Goal: Use online tool/utility: Utilize a website feature to perform a specific function

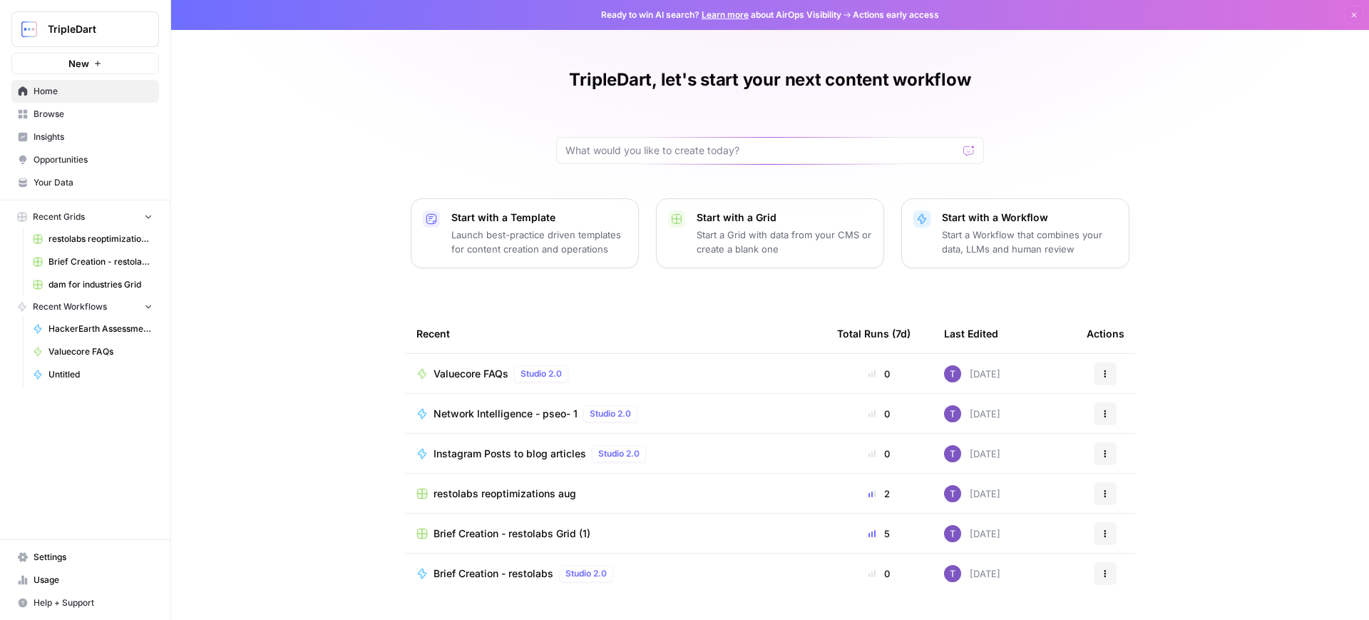
click at [475, 374] on span "Valuecore FAQs" at bounding box center [470, 373] width 75 height 14
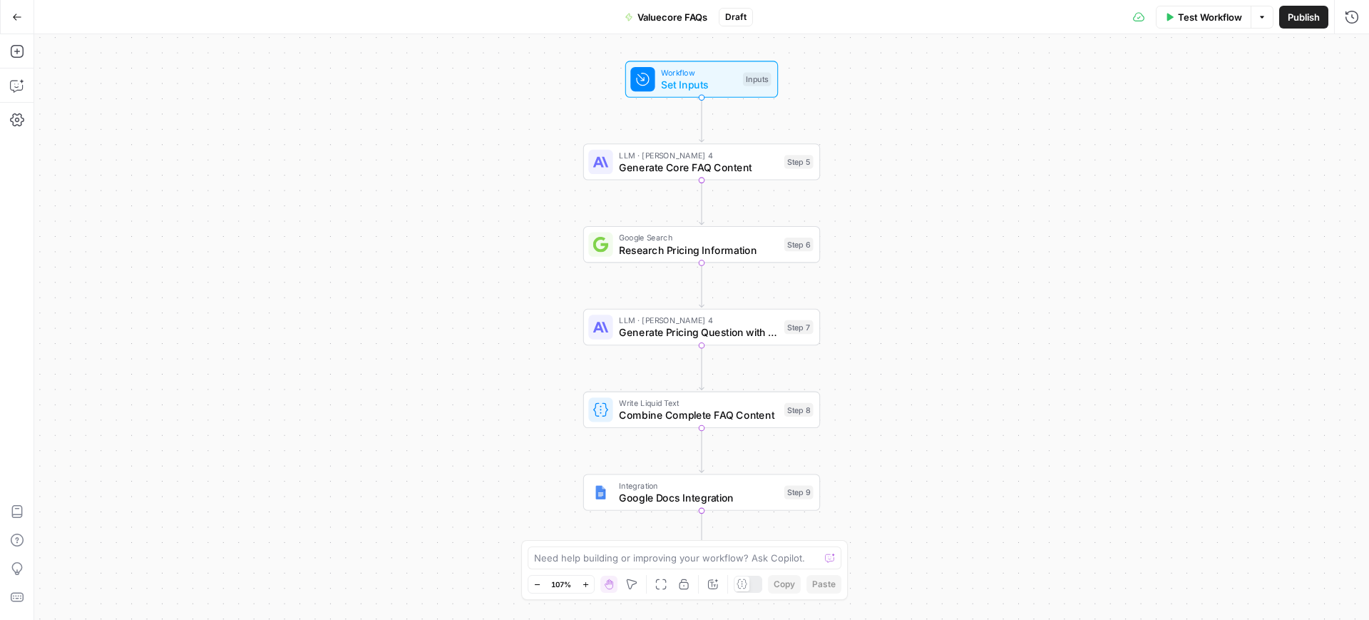
click at [1193, 13] on span "Test Workflow" at bounding box center [1210, 17] width 64 height 14
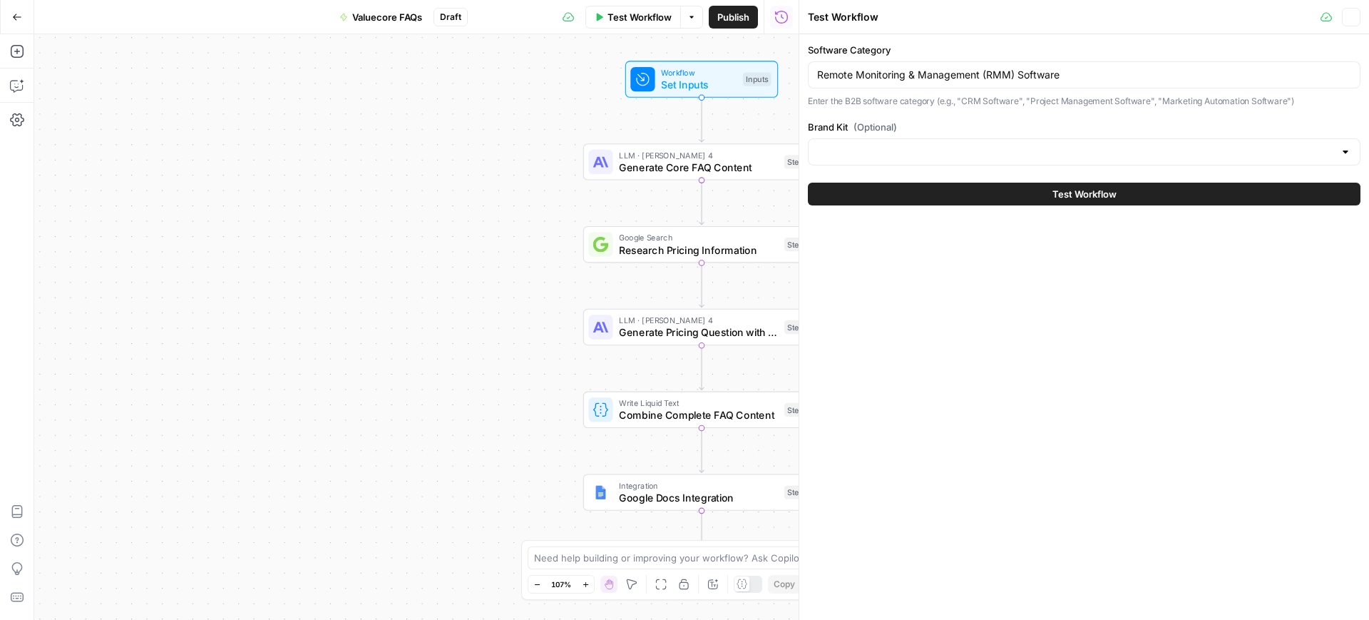
type input "ValueCore"
click at [919, 74] on input "Remote Monitoring & Management (RMM) Software" at bounding box center [1084, 75] width 534 height 14
paste input "Generative AI"
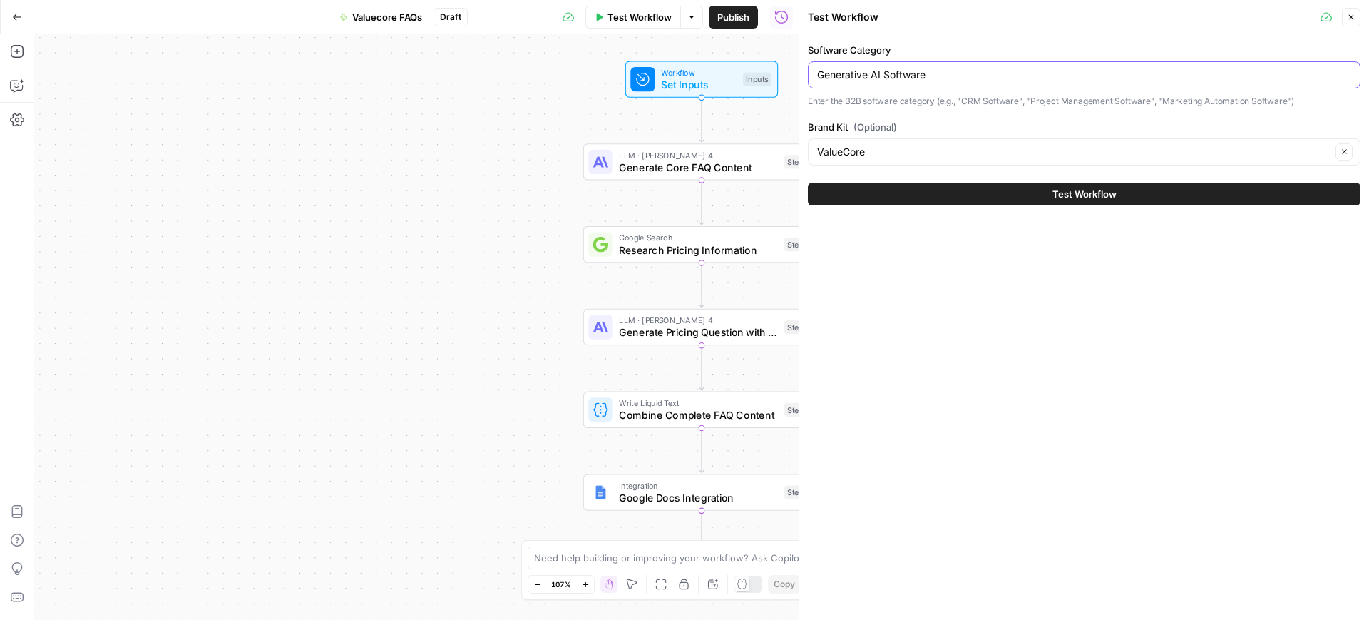
type input "Generative AI Software"
click at [980, 195] on button "Test Workflow" at bounding box center [1084, 194] width 553 height 23
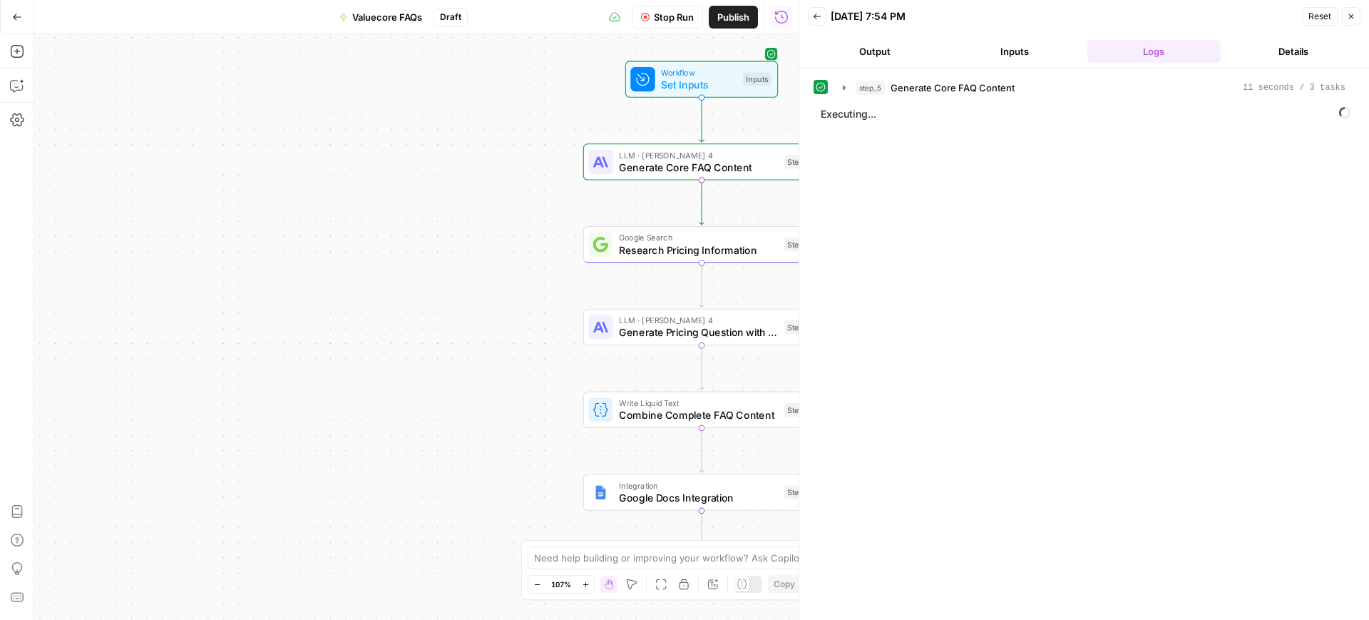
click at [877, 53] on button "Output" at bounding box center [875, 51] width 134 height 23
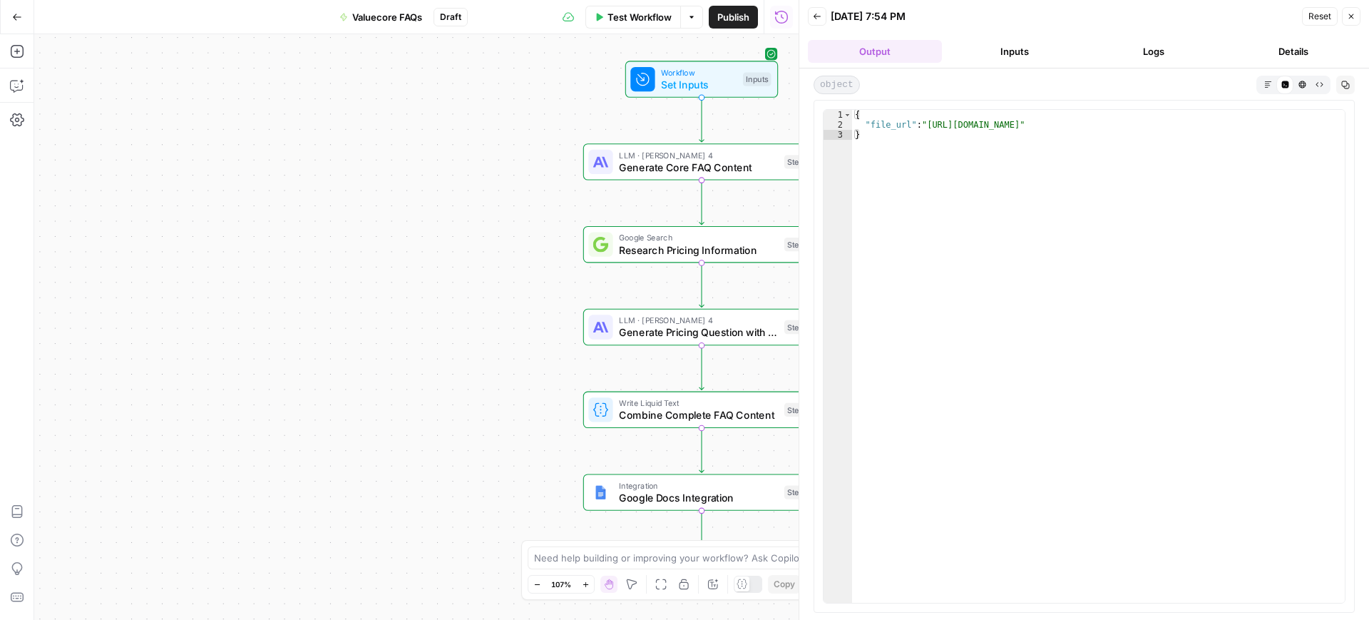
type textarea "**********"
drag, startPoint x: 925, startPoint y: 124, endPoint x: 1322, endPoint y: 125, distance: 397.1
click at [1322, 125] on div "{ "file_url" : "https://docs.google.com/document/d/1GzZ_JtK1mYcIgh8Rjm3p-KU8d6R…" at bounding box center [1098, 366] width 493 height 513
click at [632, 6] on button "Test Workflow" at bounding box center [633, 17] width 96 height 23
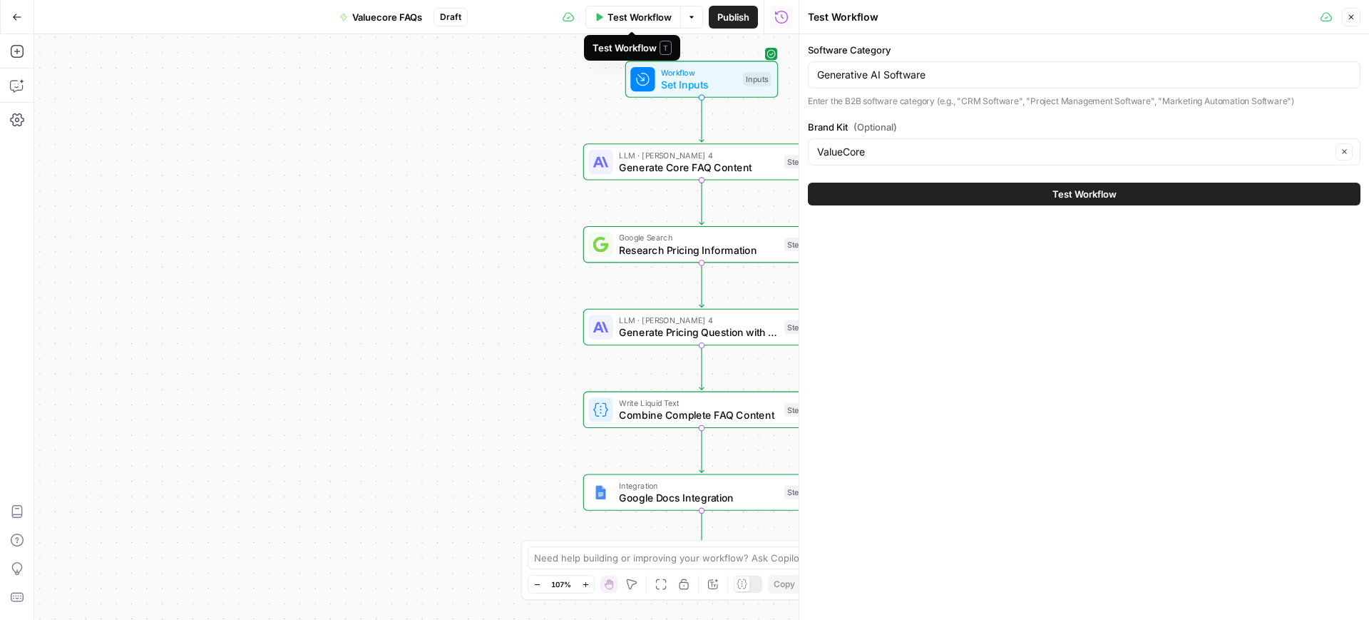
click at [625, 19] on span "Test Workflow" at bounding box center [639, 17] width 64 height 14
click at [649, 17] on span "Test Workflow" at bounding box center [639, 17] width 64 height 14
click at [950, 78] on input "Generative AI Software" at bounding box center [1084, 75] width 534 height 14
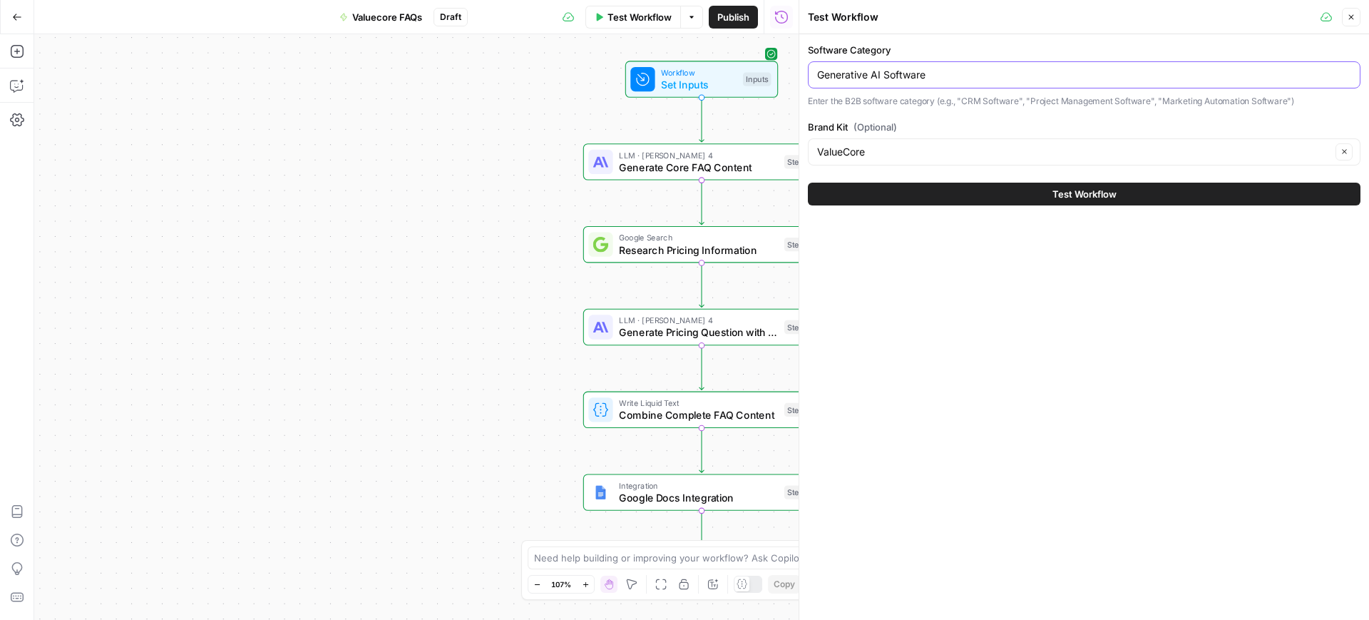
paste input "Identity Management"
type input "Identity Management Software"
click at [1010, 183] on button "Test Workflow" at bounding box center [1084, 194] width 553 height 23
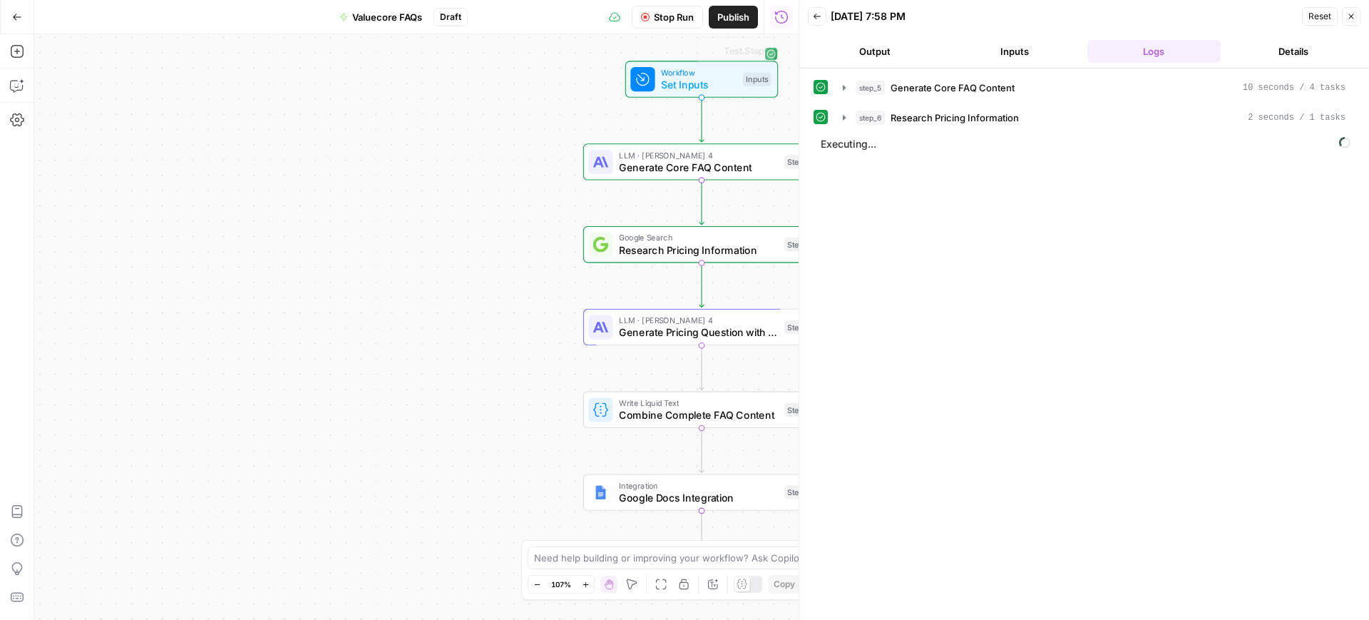
click at [857, 56] on button "Output" at bounding box center [875, 51] width 134 height 23
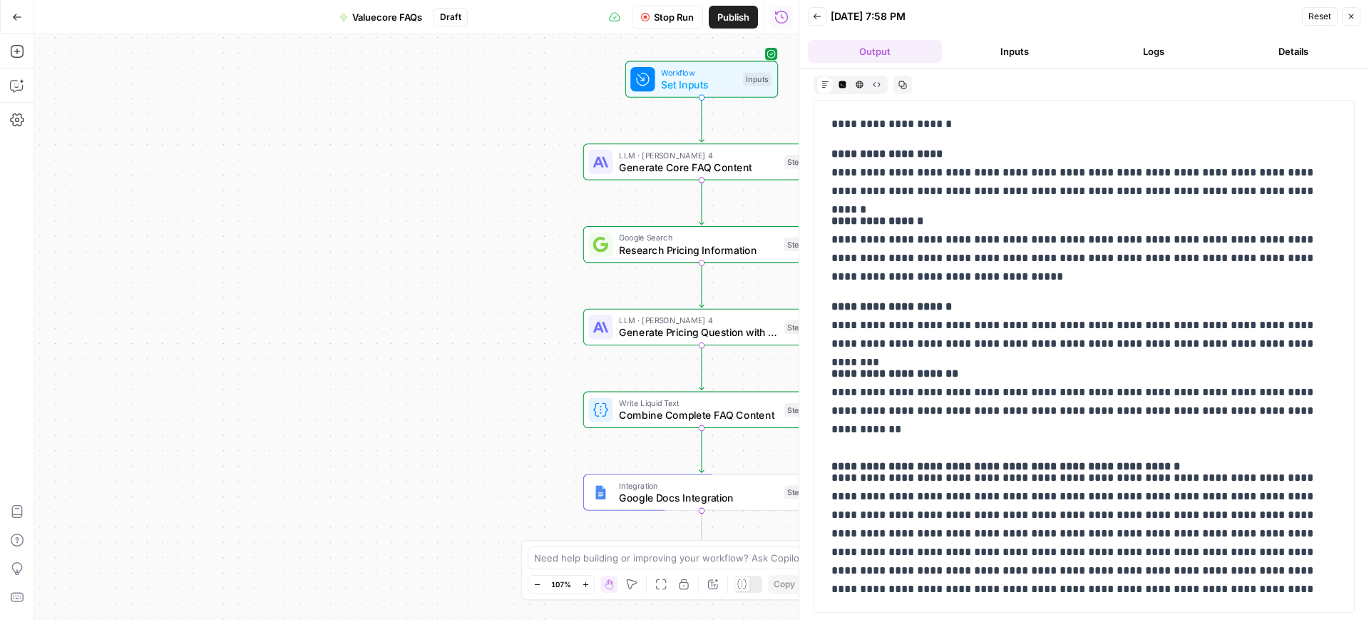
scroll to position [584, 0]
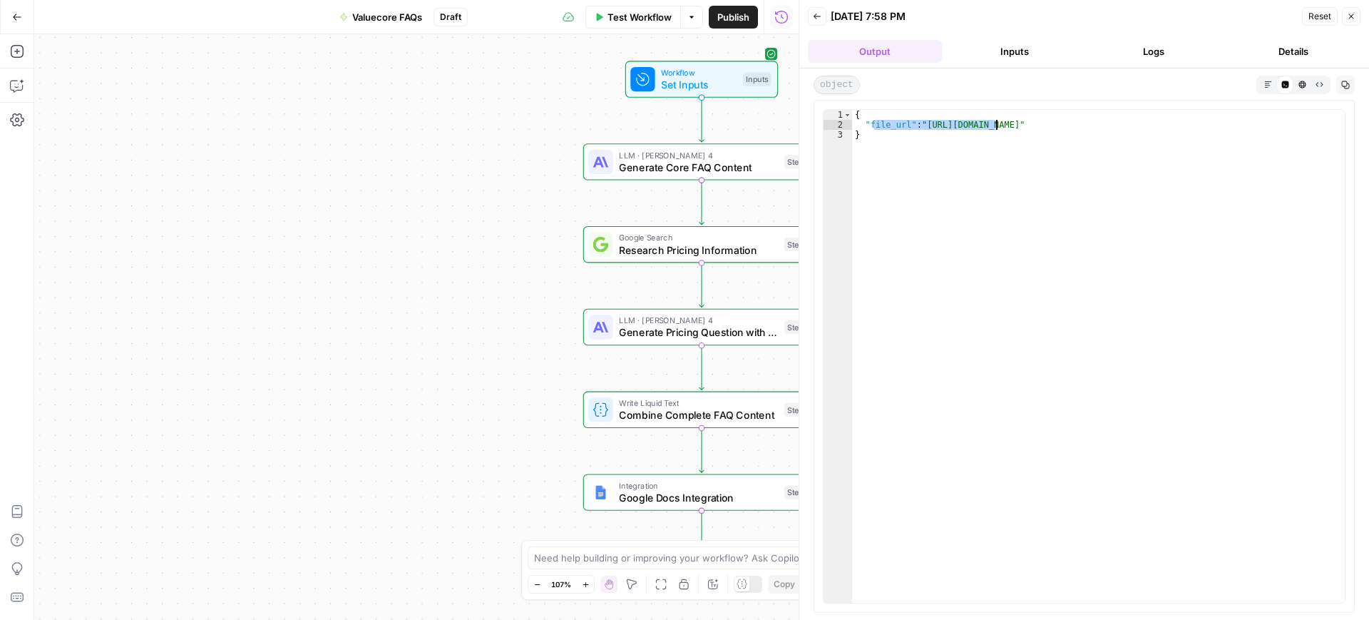
drag, startPoint x: 872, startPoint y: 125, endPoint x: 1092, endPoint y: 139, distance: 220.8
click at [1054, 130] on div "{ "file_url" : "https://docs.google.com/document/d/1zFm13wR0qTvL6RvQ_F42Qy42Je0…" at bounding box center [1098, 366] width 493 height 513
click at [1099, 140] on div "{ "file_url" : "https://docs.google.com/document/d/1zFm13wR0qTvL6RvQ_F42Qy42Je0…" at bounding box center [1098, 356] width 493 height 493
drag, startPoint x: 868, startPoint y: 125, endPoint x: 1318, endPoint y: 125, distance: 450.6
click at [1318, 125] on div "{ "file_url" : "https://docs.google.com/document/d/1zFm13wR0qTvL6RvQ_F42Qy42Je0…" at bounding box center [1098, 366] width 493 height 513
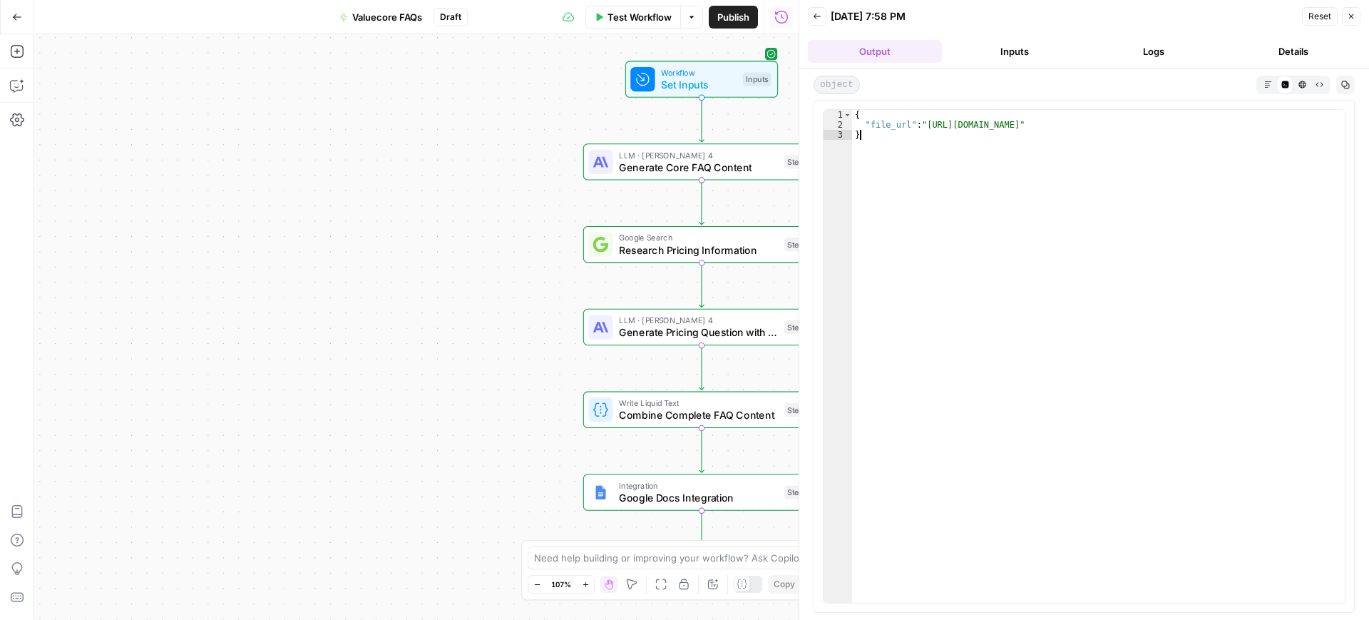
click at [925, 130] on div "{ "file_url" : "https://docs.google.com/document/d/1zFm13wR0qTvL6RvQ_F42Qy42Je0…" at bounding box center [1098, 366] width 493 height 513
click at [927, 124] on div "{ "file_url" : "https://docs.google.com/document/d/1zFm13wR0qTvL6RvQ_F42Qy42Je0…" at bounding box center [1098, 366] width 493 height 513
type textarea "**********"
click at [927, 124] on div "{ "file_url" : "https://docs.google.com/document/d/1zFm13wR0qTvL6RvQ_F42Qy42Je0…" at bounding box center [1098, 366] width 493 height 513
click at [926, 124] on div "{ "file_url" : "https://docs.google.com/document/d/1zFm13wR0qTvL6RvQ_F42Qy42Je0…" at bounding box center [1098, 356] width 493 height 493
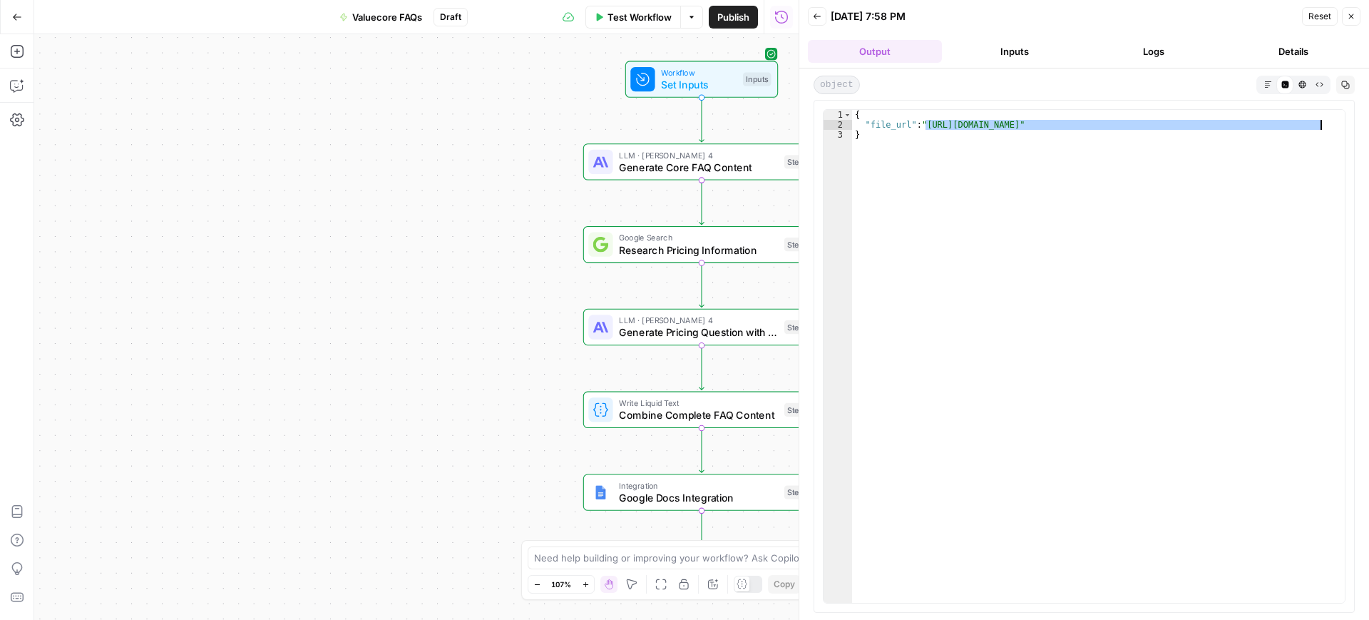
drag, startPoint x: 927, startPoint y: 124, endPoint x: 1321, endPoint y: 128, distance: 394.3
click at [1321, 128] on div "{ "file_url" : "https://docs.google.com/document/d/1zFm13wR0qTvL6RvQ_F42Qy42Je0…" at bounding box center [1098, 366] width 493 height 513
click at [620, 16] on span "Test Workflow" at bounding box center [639, 17] width 64 height 14
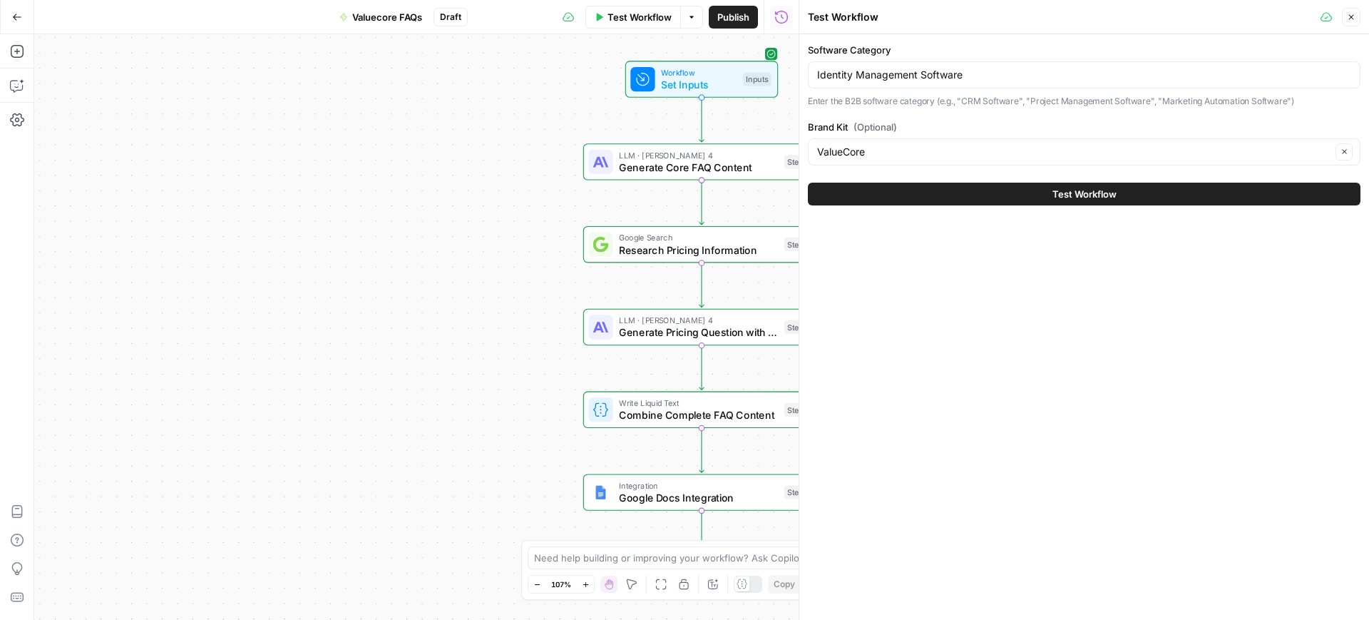
click at [935, 86] on div "Identity Management Software" at bounding box center [1084, 74] width 553 height 27
click at [935, 80] on input "Identity Management Software" at bounding box center [1084, 75] width 534 height 14
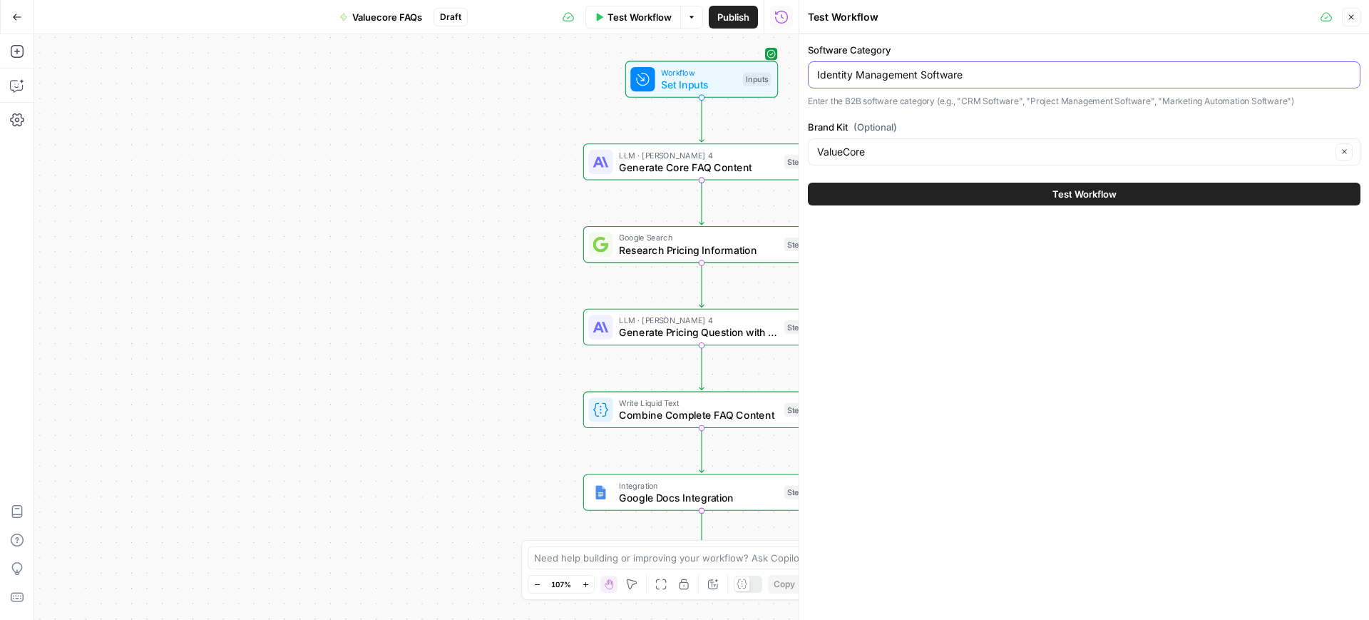
click at [935, 80] on input "Identity Management Software" at bounding box center [1084, 75] width 534 height 14
paste input "Oil And Gas"
type input "Oil And Gas Software"
click at [1010, 183] on button "Test Workflow" at bounding box center [1084, 194] width 553 height 23
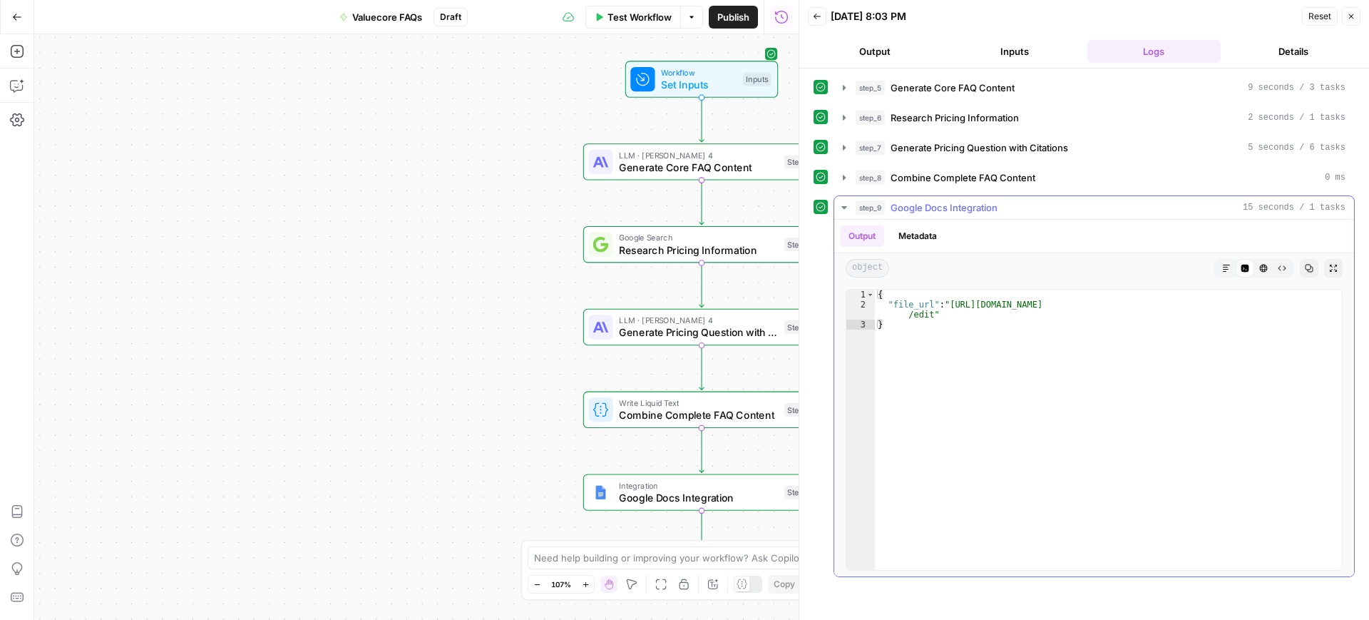
type textarea "**********"
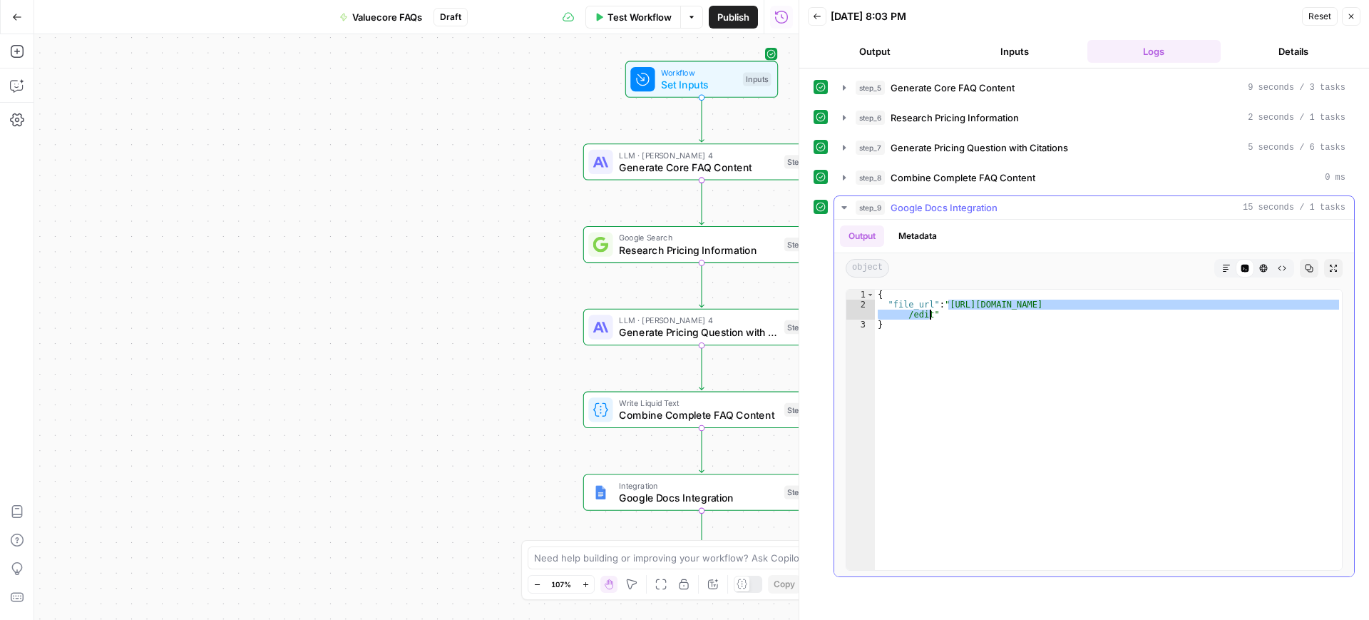
drag, startPoint x: 948, startPoint y: 301, endPoint x: 929, endPoint y: 314, distance: 23.5
click at [929, 314] on div "{ "file_url" : "https://docs.google.com/document/d/1jJruoP9qJvs4sNfveKup6izibtq…" at bounding box center [1108, 439] width 467 height 300
click at [635, 16] on span "Test Workflow" at bounding box center [639, 17] width 64 height 14
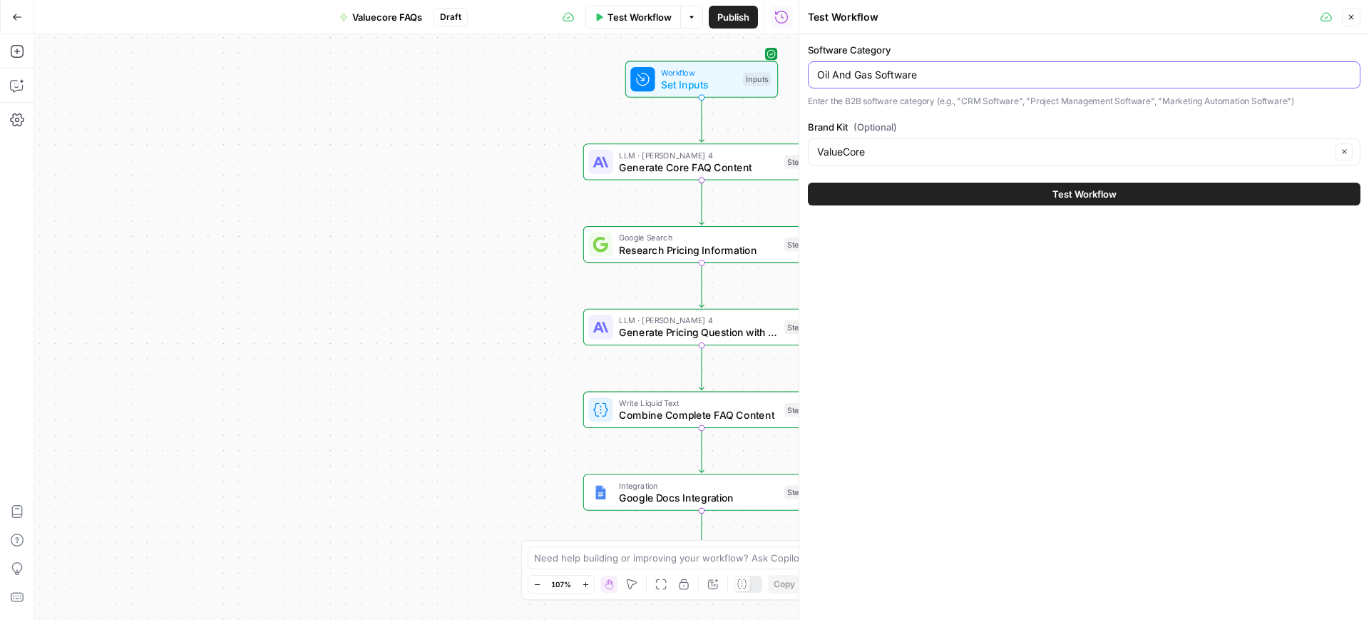
click at [908, 81] on input "Oil And Gas Software" at bounding box center [1084, 75] width 534 height 14
paste input "Recruiting"
type input "Recruiting Software"
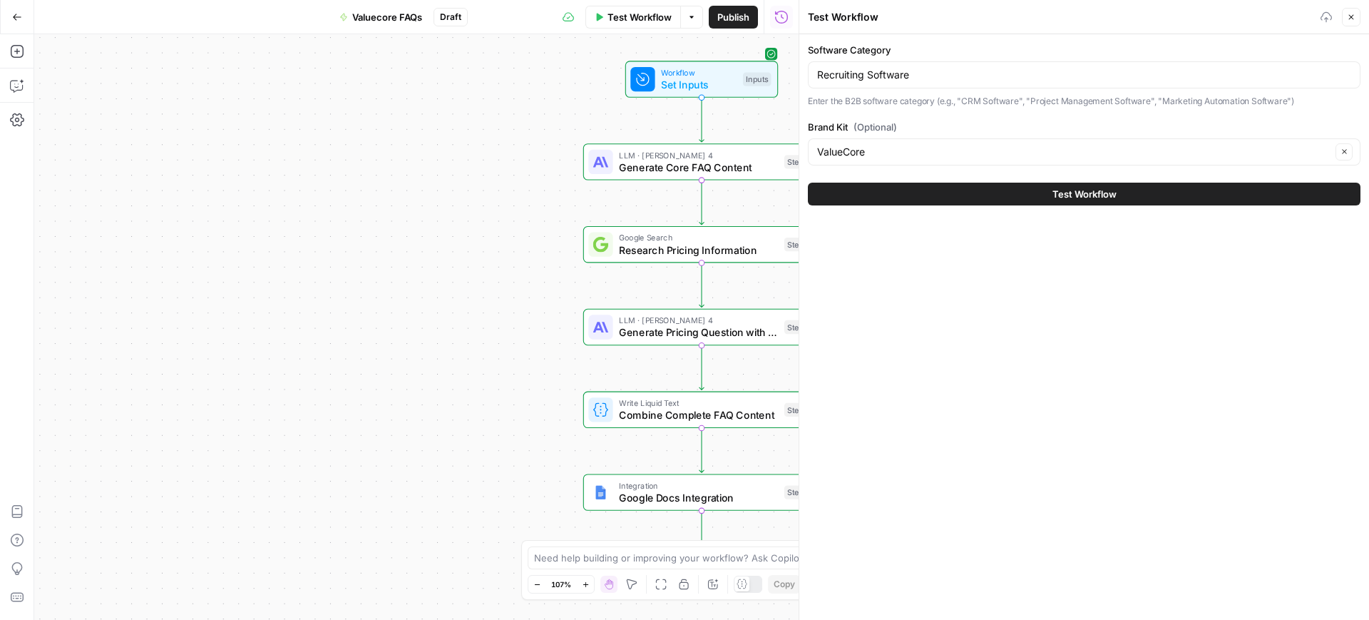
click at [992, 198] on button "Test Workflow" at bounding box center [1084, 194] width 553 height 23
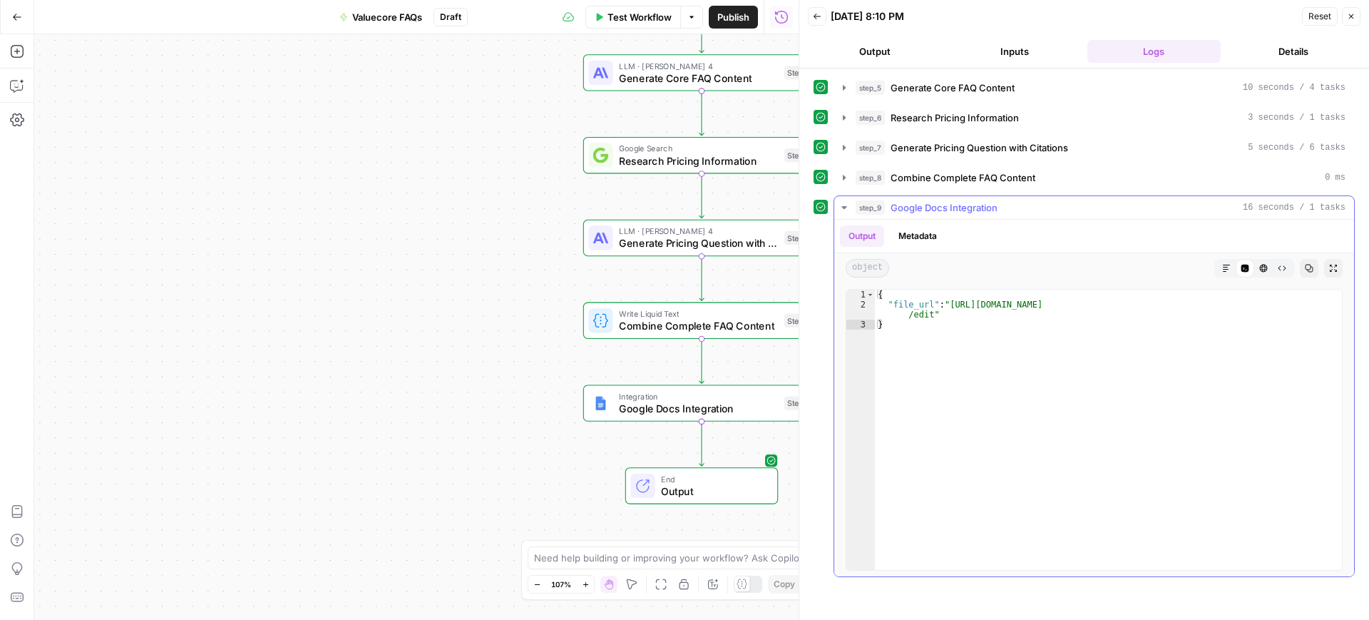
type textarea "**********"
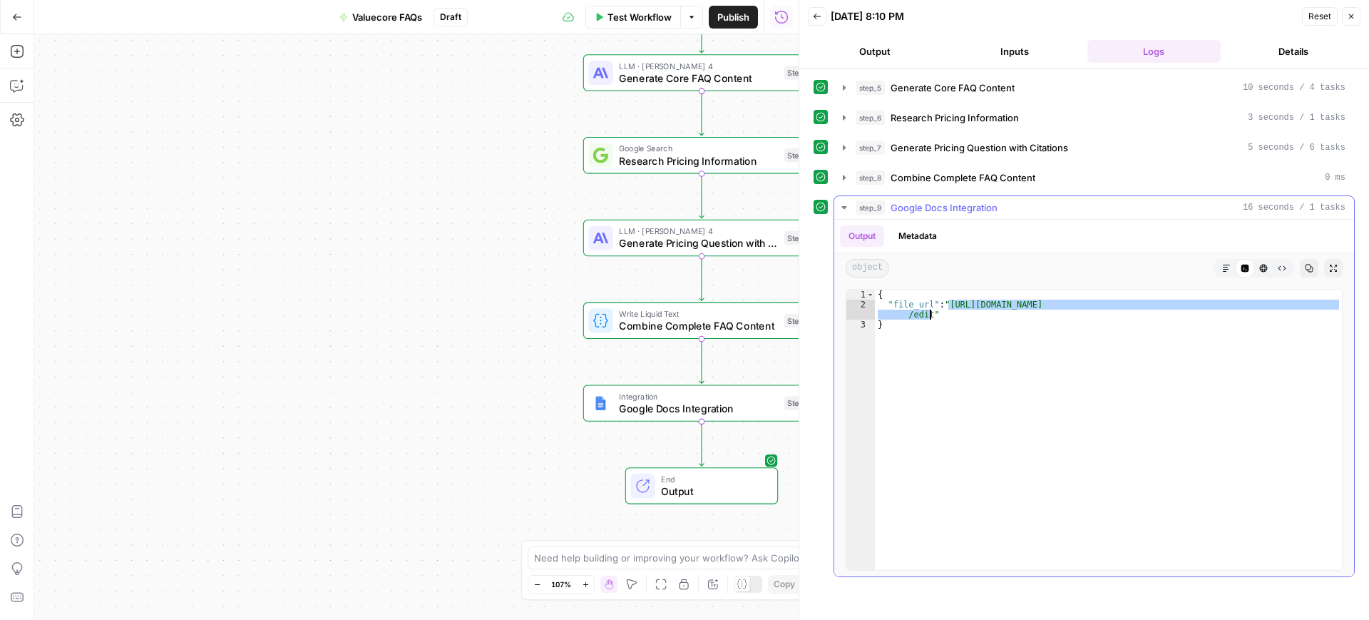
drag, startPoint x: 948, startPoint y: 304, endPoint x: 930, endPoint y: 318, distance: 22.3
click at [930, 318] on div "{ "file_url" : "https://docs.google.com/document/d/19BB7isnljcpPHXQI5yql6JLaBKH…" at bounding box center [1108, 439] width 467 height 300
click at [646, 14] on span "Test Workflow" at bounding box center [639, 17] width 64 height 14
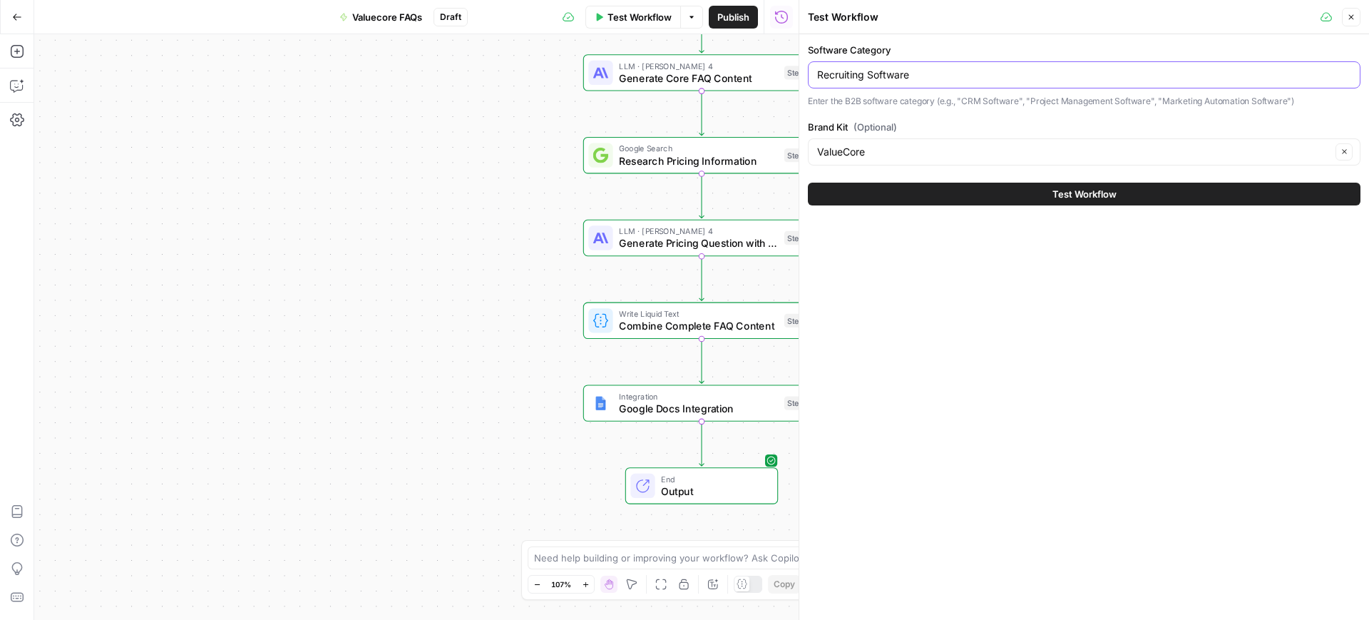
click at [957, 73] on input "Recruiting Software" at bounding box center [1084, 75] width 534 height 14
paste input "Cloud Security"
type input "Cloud Security Software"
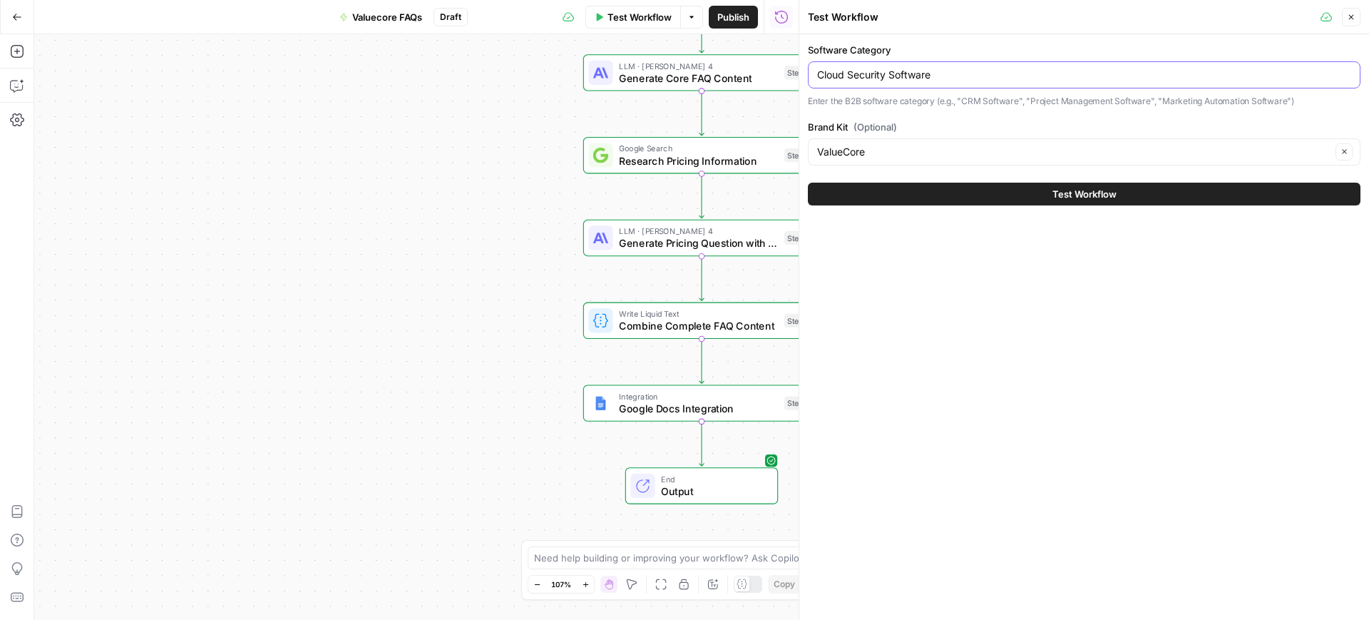
click at [808, 183] on button "Test Workflow" at bounding box center [1084, 194] width 553 height 23
click at [998, 194] on button "Test Workflow" at bounding box center [1084, 194] width 553 height 23
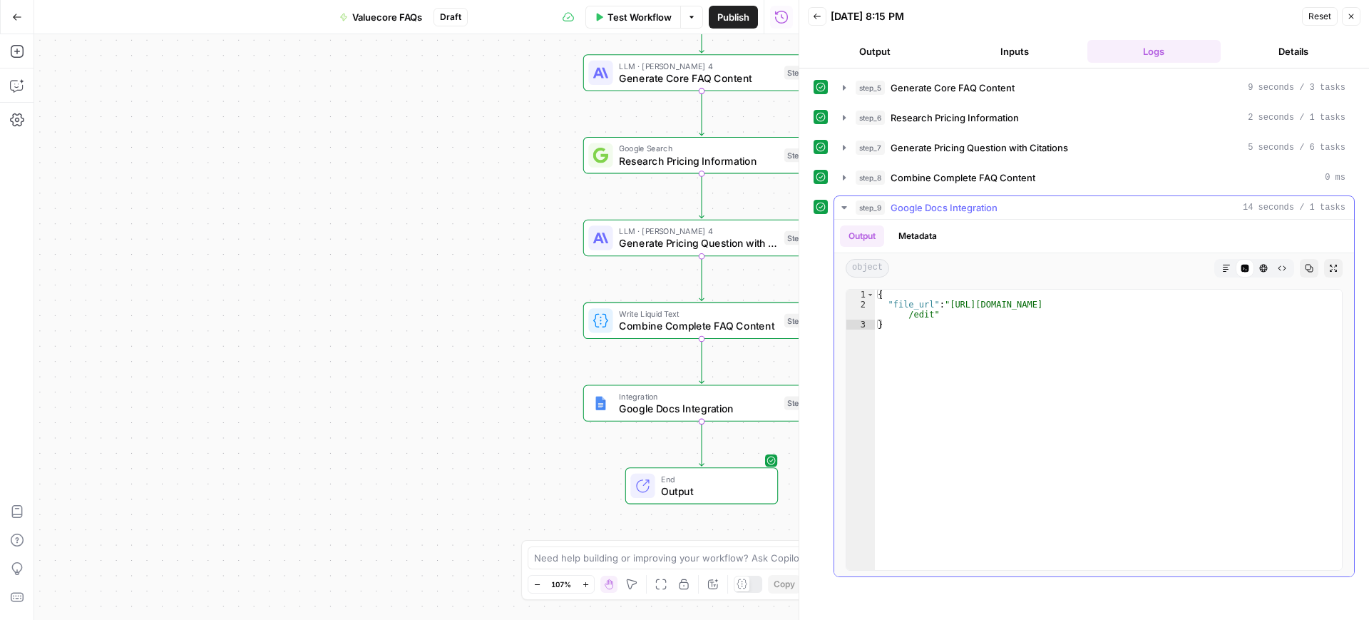
type textarea "**********"
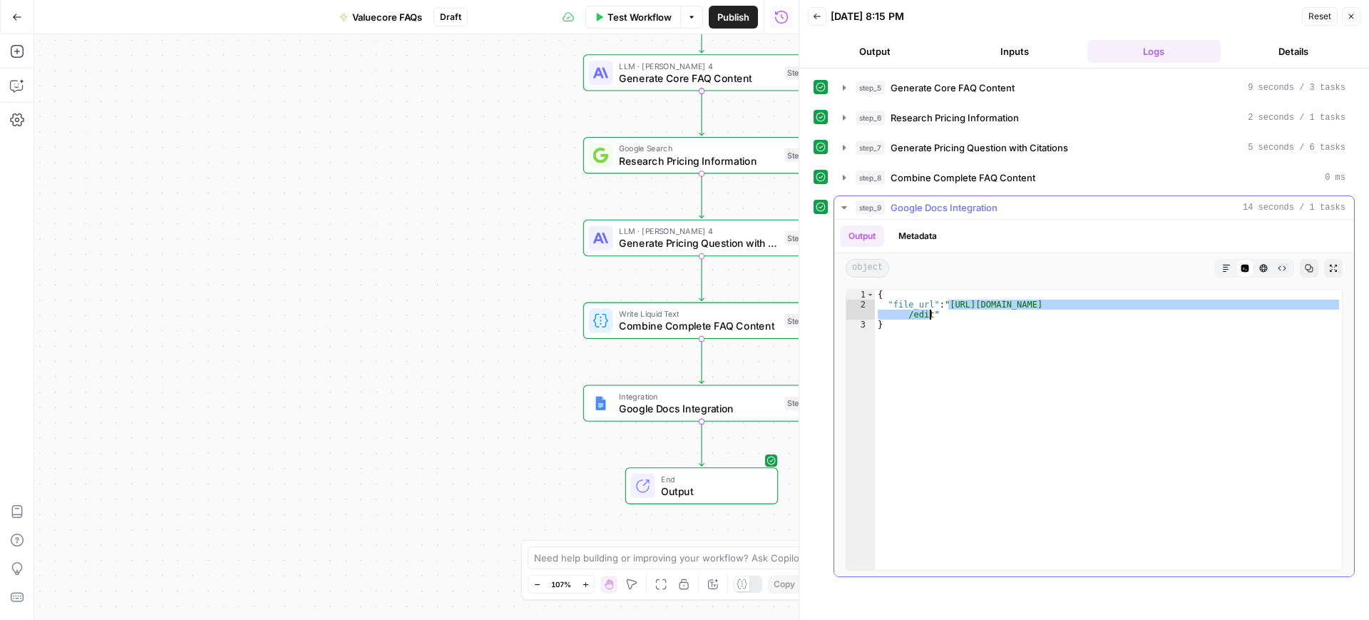
drag, startPoint x: 947, startPoint y: 299, endPoint x: 929, endPoint y: 316, distance: 24.2
click at [929, 316] on div "{ "file_url" : "https://docs.google.com/document/d/1Gy6sarqQy4MNc1n2oVJtnEcG6N5…" at bounding box center [1108, 439] width 467 height 300
click at [640, 16] on span "Test Workflow" at bounding box center [639, 17] width 64 height 14
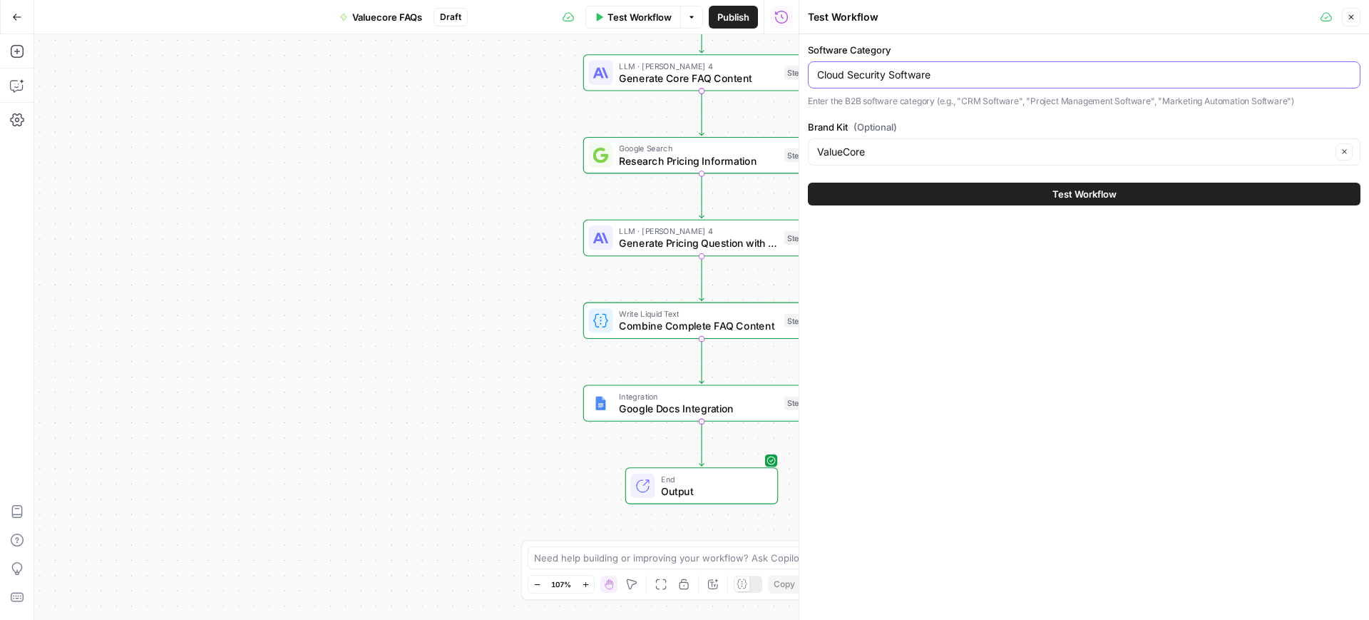
click at [904, 75] on input "Cloud Security Software" at bounding box center [1084, 75] width 534 height 14
paste input "Accueil"
type input "Accueil"
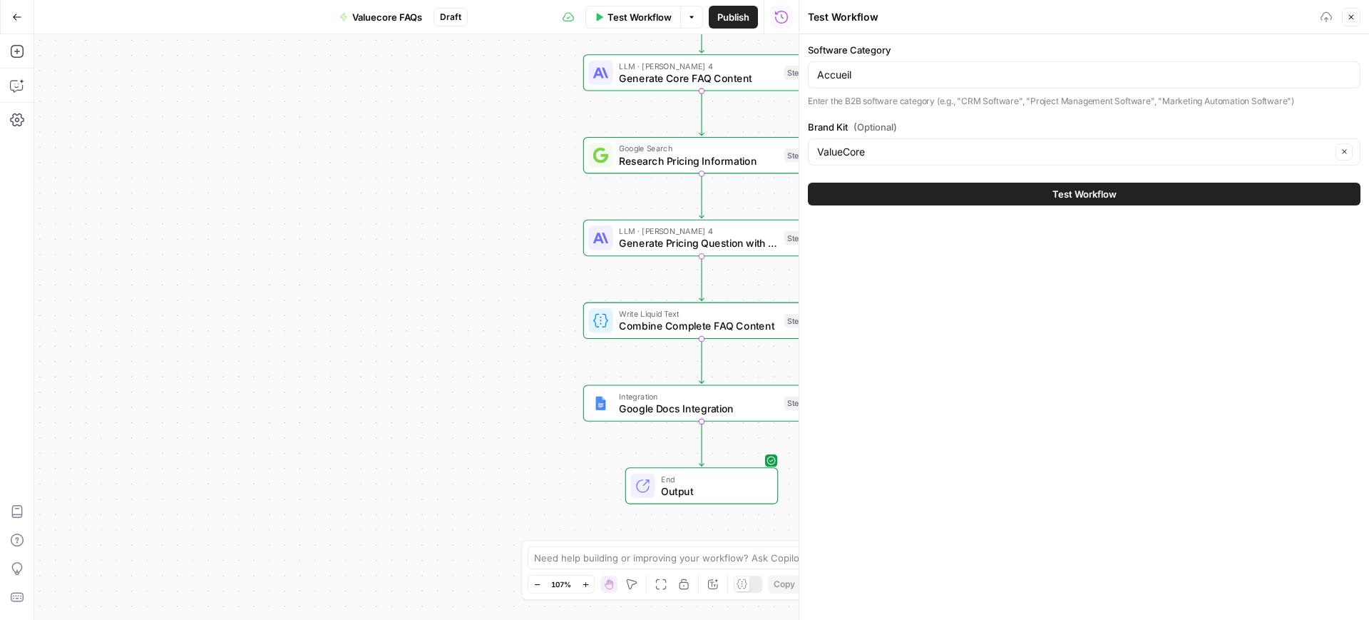
click at [1022, 203] on button "Test Workflow" at bounding box center [1084, 194] width 553 height 23
click at [1057, 190] on span "Test Workflow" at bounding box center [1084, 194] width 64 height 14
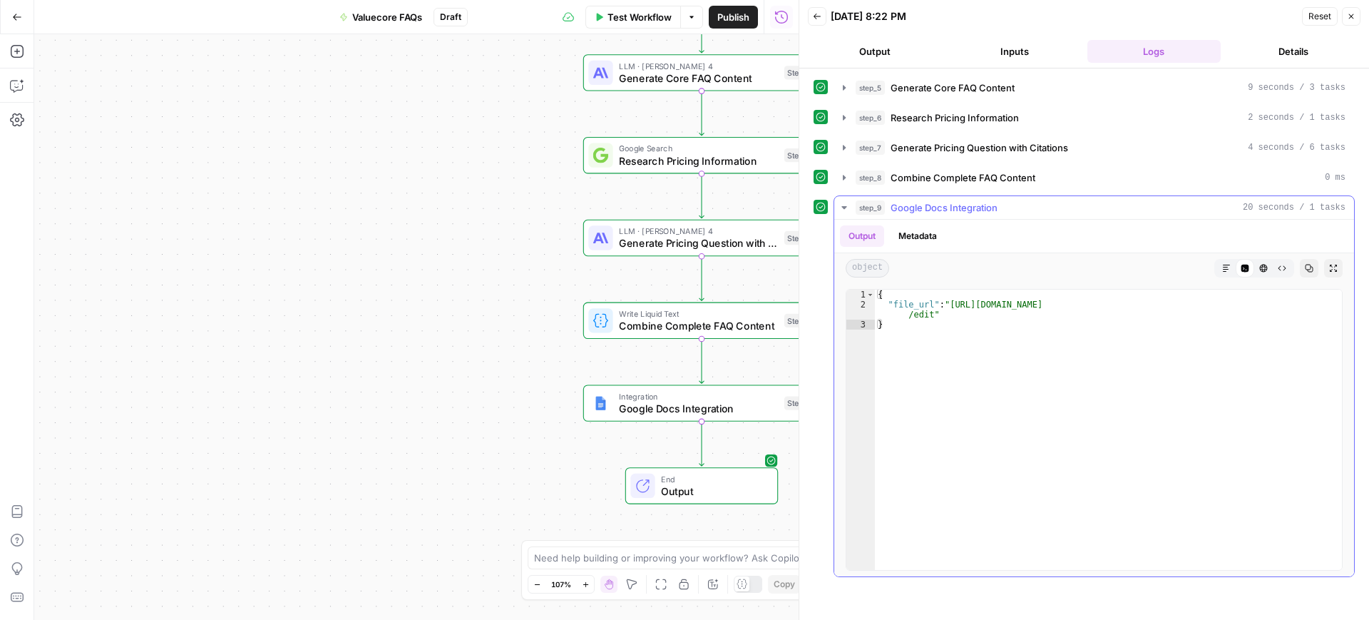
type textarea "**********"
click at [948, 308] on div "{ "file_url" : "https://docs.google.com/document/d/1r3ssZEygS-bH39VO44M1yejthbB…" at bounding box center [1108, 439] width 467 height 300
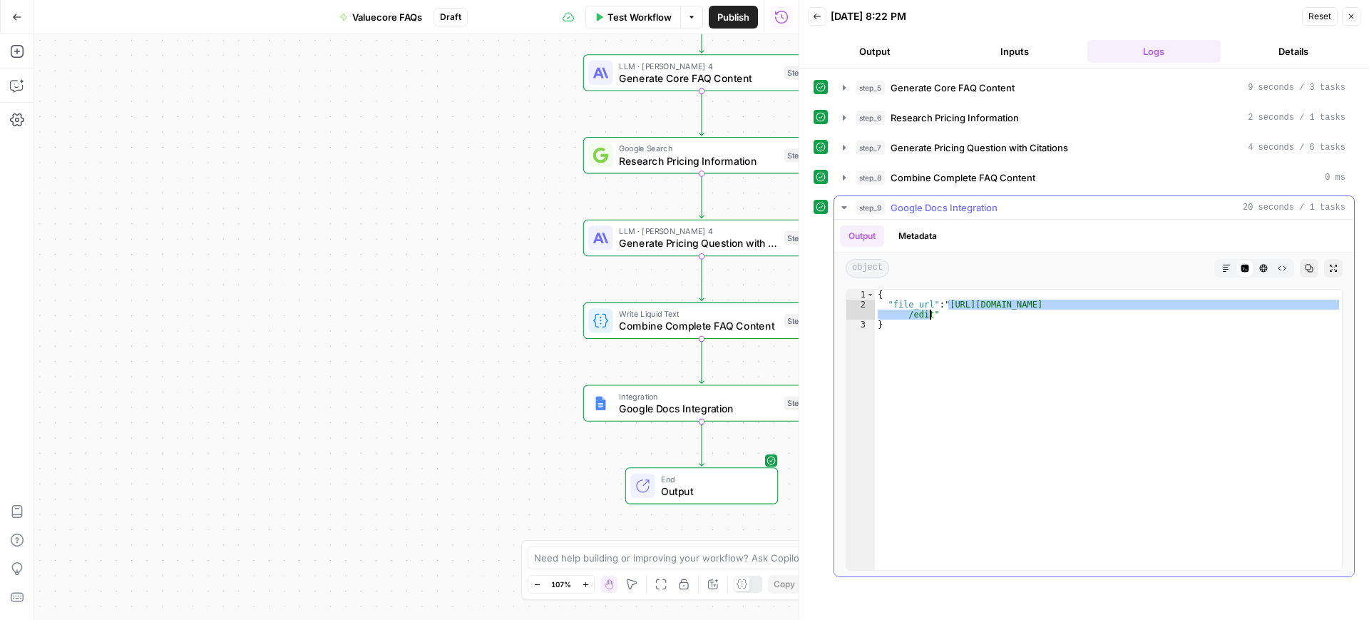
drag, startPoint x: 948, startPoint y: 308, endPoint x: 923, endPoint y: 314, distance: 25.8
click at [923, 314] on div "{ "file_url" : "https://docs.google.com/document/d/1r3ssZEygS-bH39VO44M1yejthbB…" at bounding box center [1108, 439] width 467 height 300
click at [598, 6] on button "Test Workflow" at bounding box center [633, 17] width 96 height 23
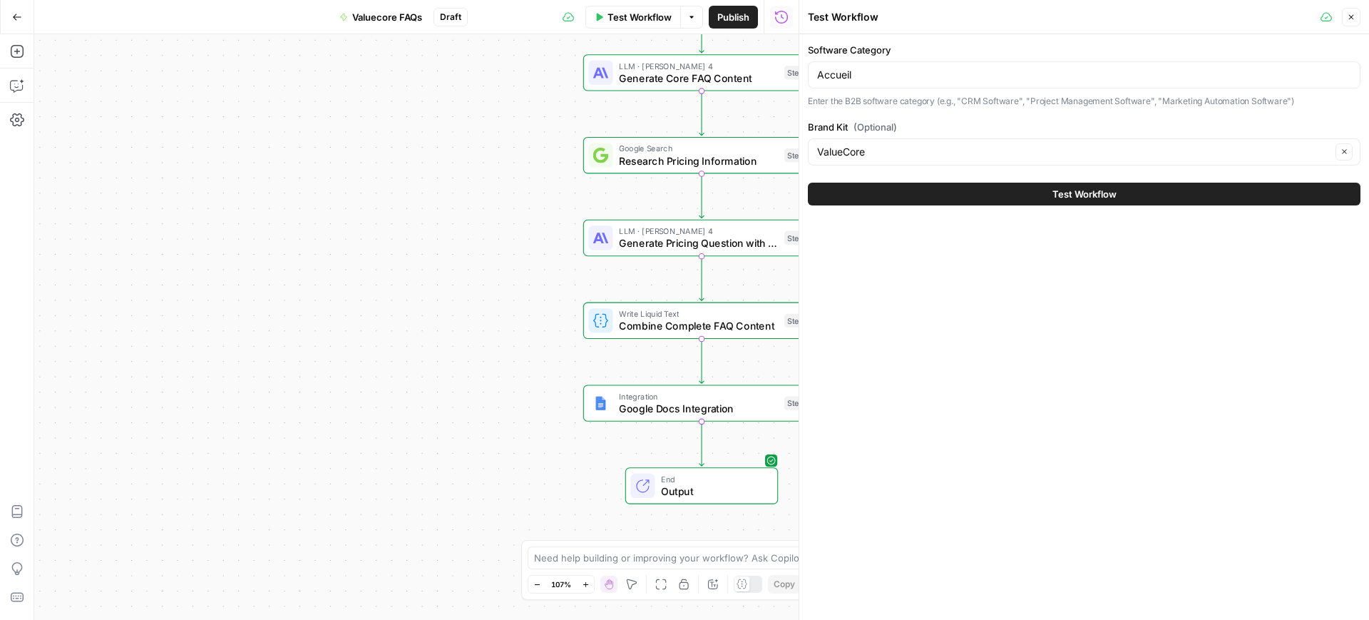
click at [869, 83] on div "Accueil" at bounding box center [1084, 74] width 553 height 27
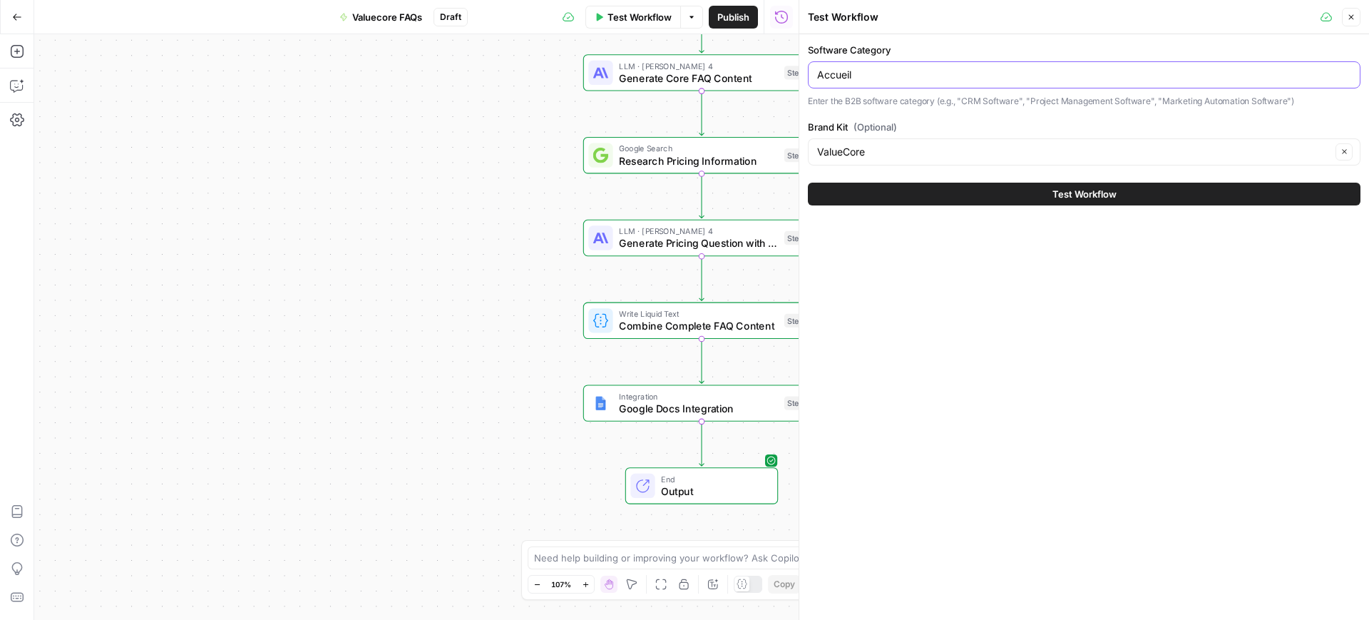
click at [830, 71] on input "Accueil" at bounding box center [1084, 75] width 534 height 14
paste input "Supply Chain Management Software"
type input "Supply Chain Management Software"
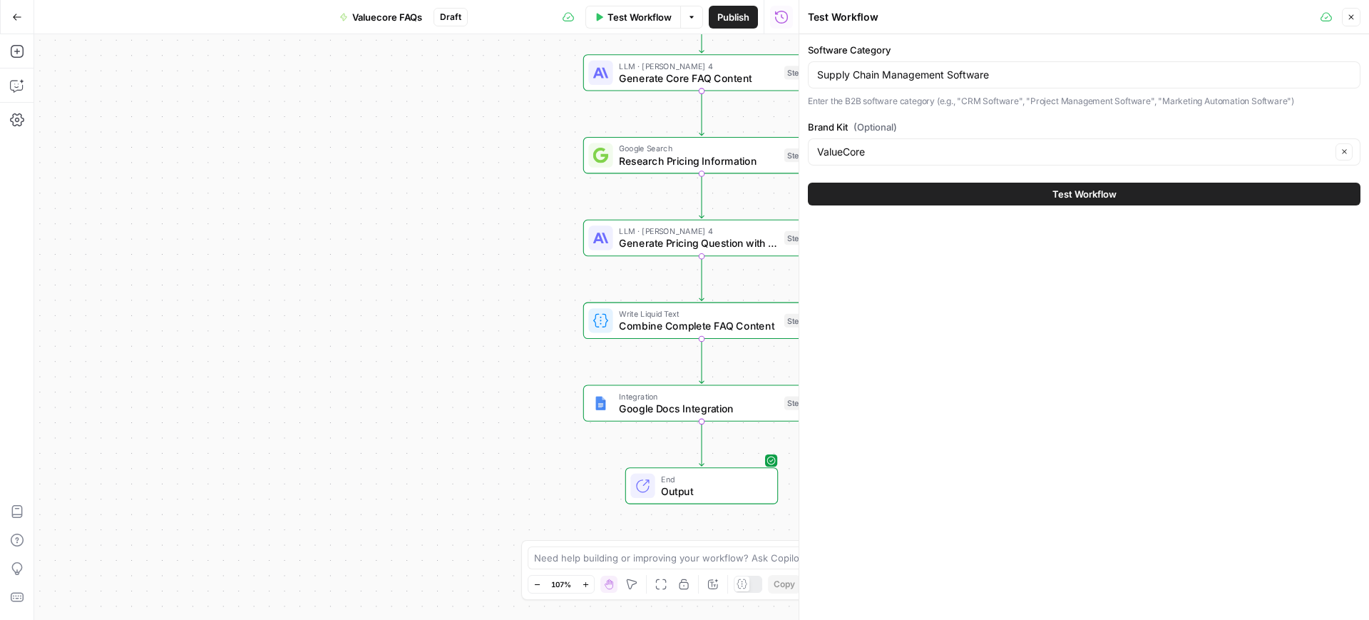
click at [1117, 200] on button "Test Workflow" at bounding box center [1084, 194] width 553 height 23
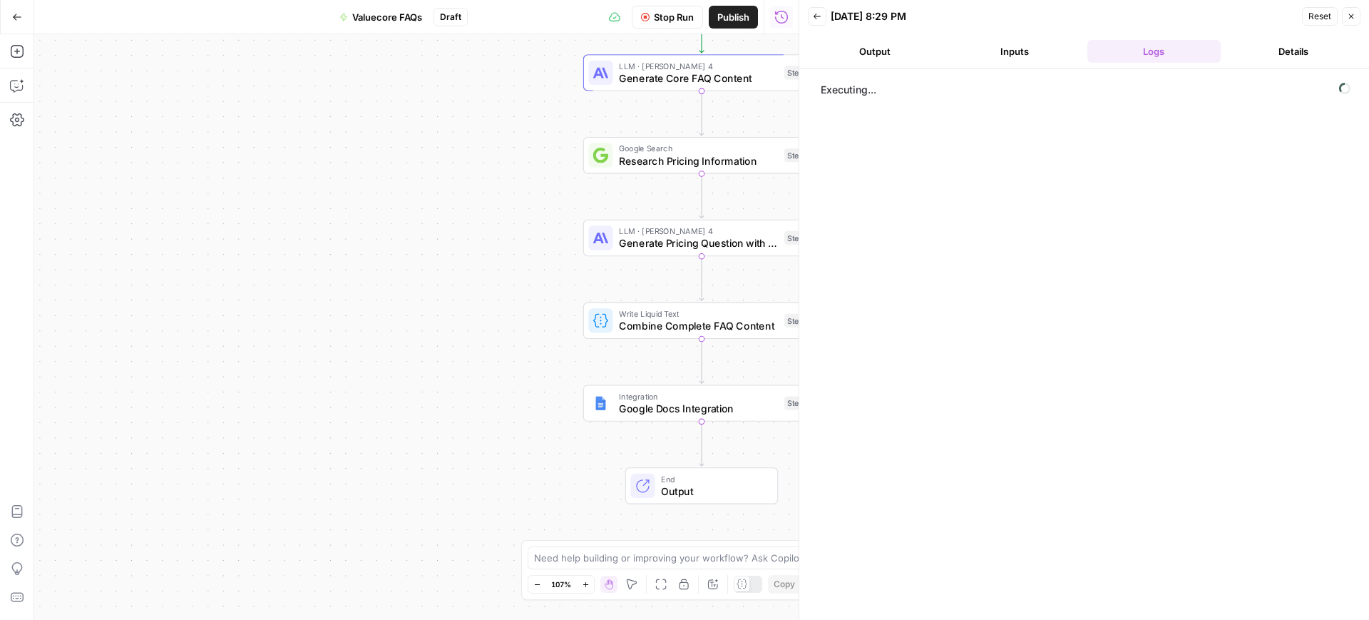
click at [903, 51] on button "Output" at bounding box center [875, 51] width 134 height 23
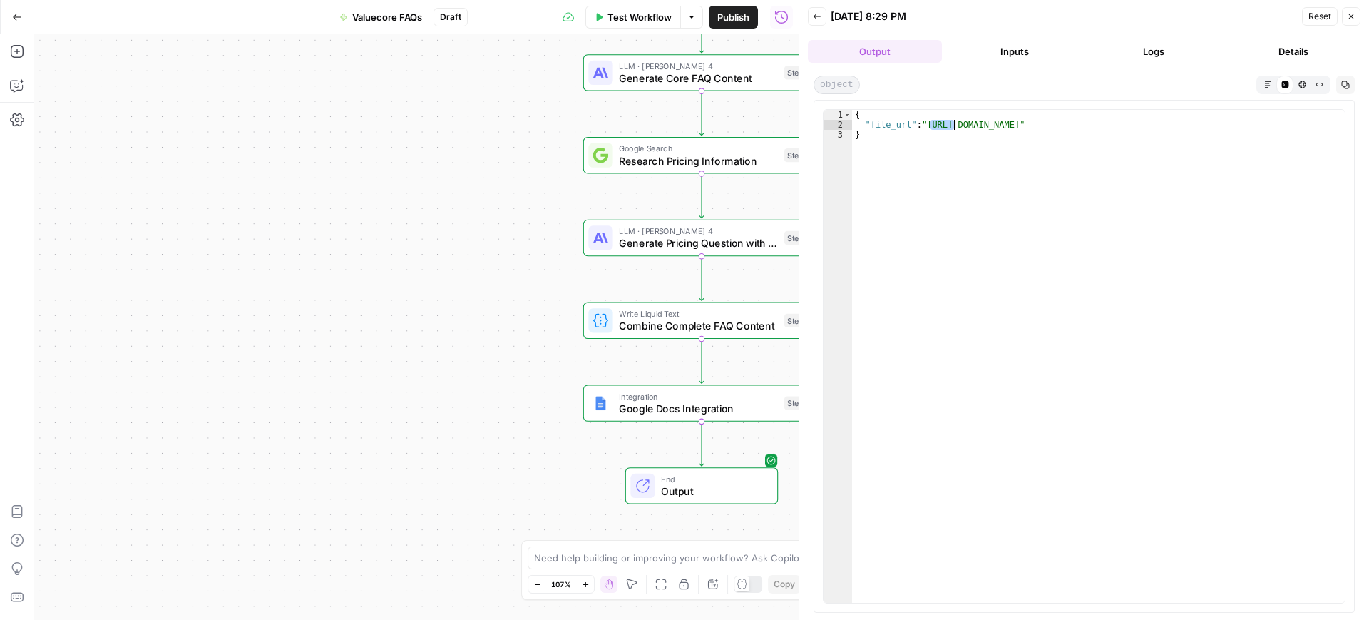
drag, startPoint x: 928, startPoint y: 123, endPoint x: 955, endPoint y: 129, distance: 27.8
click at [955, 129] on div "{ "file_url" : "https://docs.google.com/document/d/1ejQssO1BwGMQoNcfXl8PBNEaq6d…" at bounding box center [1098, 366] width 493 height 513
click at [955, 129] on div "{ "file_url" : "https://docs.google.com/document/d/1ejQssO1BwGMQoNcfXl8PBNEaq6d…" at bounding box center [1098, 356] width 493 height 493
drag, startPoint x: 929, startPoint y: 124, endPoint x: 1002, endPoint y: 130, distance: 73.7
click at [1002, 130] on div "{ "file_url" : "https://docs.google.com/document/d/1ejQssO1BwGMQoNcfXl8PBNEaq6d…" at bounding box center [1098, 366] width 493 height 513
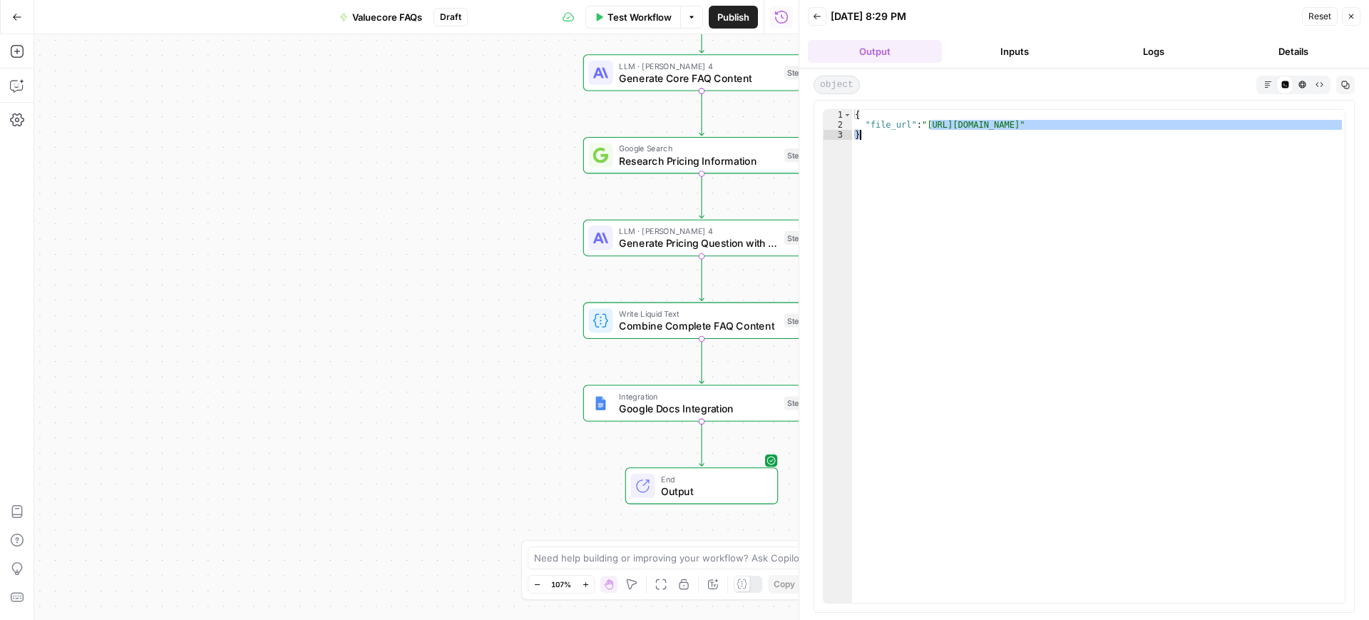
click at [962, 130] on div "{ "file_url" : "https://docs.google.com/document/d/1ejQssO1BwGMQoNcfXl8PBNEaq6d…" at bounding box center [1098, 356] width 493 height 493
drag, startPoint x: 926, startPoint y: 124, endPoint x: 1286, endPoint y: 134, distance: 360.2
click at [1307, 125] on div "{ "file_url" : "https://docs.google.com/document/d/1ejQssO1BwGMQoNcfXl8PBNEaq6d…" at bounding box center [1098, 366] width 493 height 513
type textarea "**********"
click at [598, 25] on button "Test Workflow" at bounding box center [633, 17] width 96 height 23
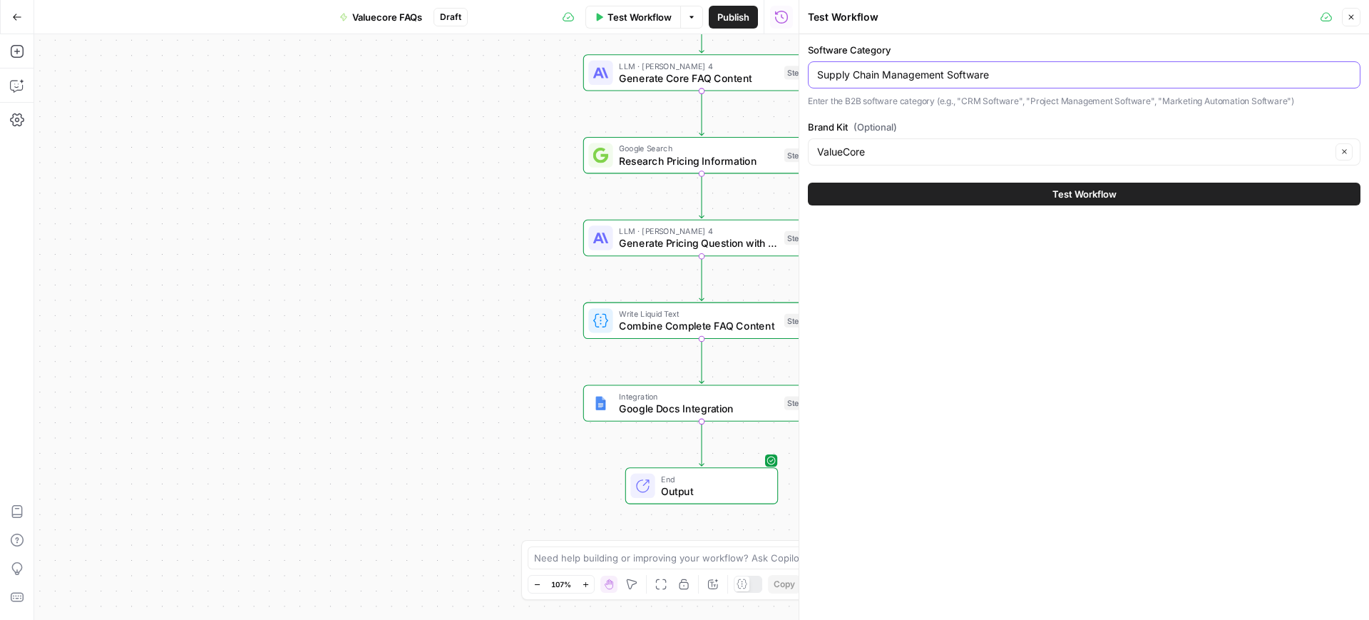
click at [993, 68] on input "Supply Chain Management Software" at bounding box center [1084, 75] width 534 height 14
click at [1037, 192] on button "Test Workflow" at bounding box center [1084, 194] width 553 height 23
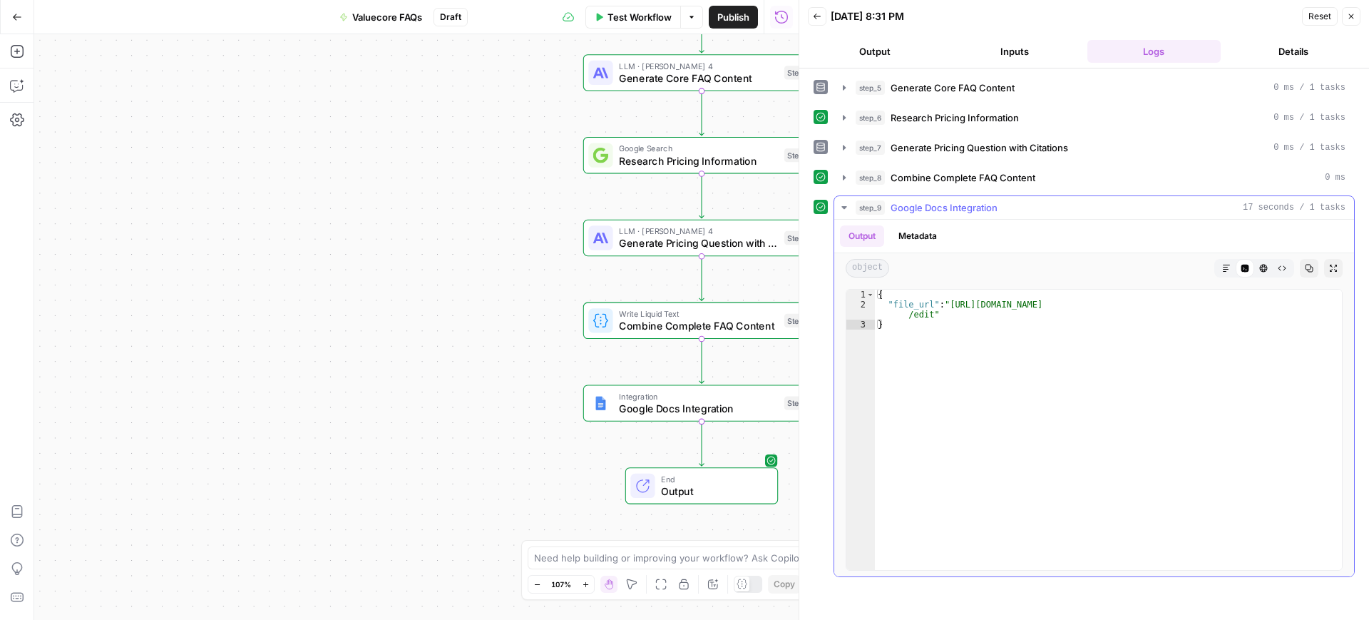
type textarea "**********"
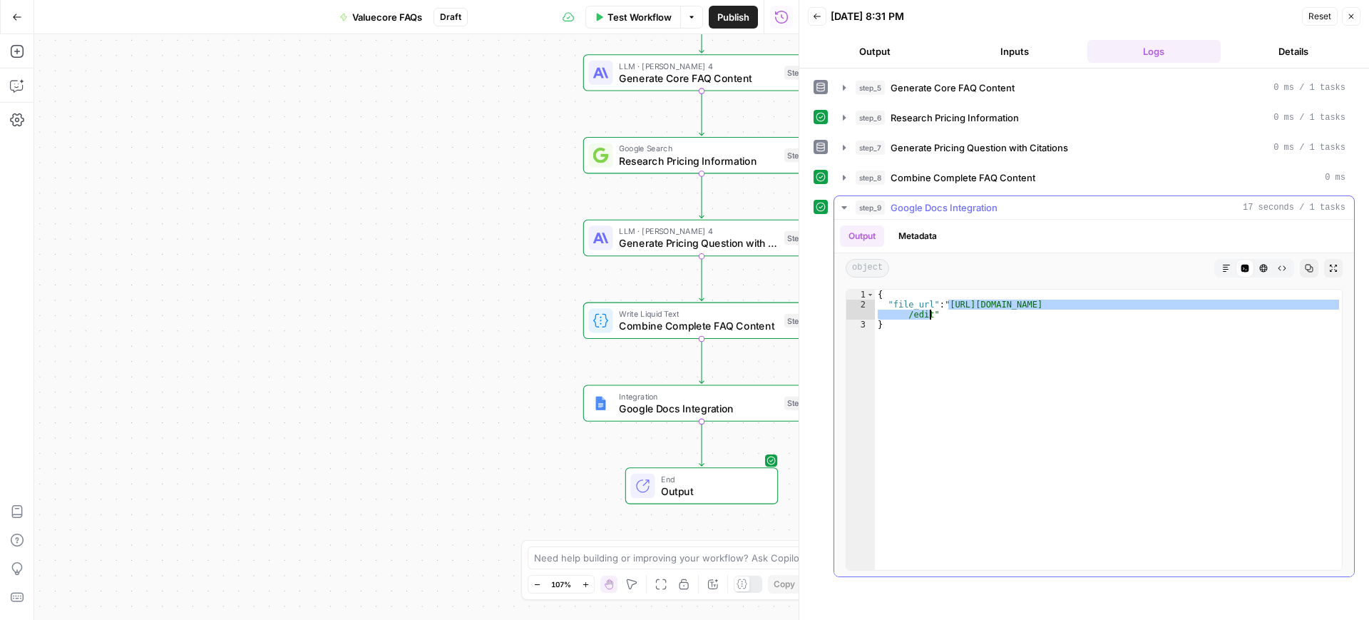
drag, startPoint x: 947, startPoint y: 304, endPoint x: 929, endPoint y: 314, distance: 20.4
click at [929, 314] on div "{ "file_url" : "https://docs.google.com/document/d/1BNVWQNYnMCRMtJjUgM-X4tD9y7P…" at bounding box center [1108, 439] width 467 height 300
click at [635, 19] on span "Test Workflow" at bounding box center [639, 17] width 64 height 14
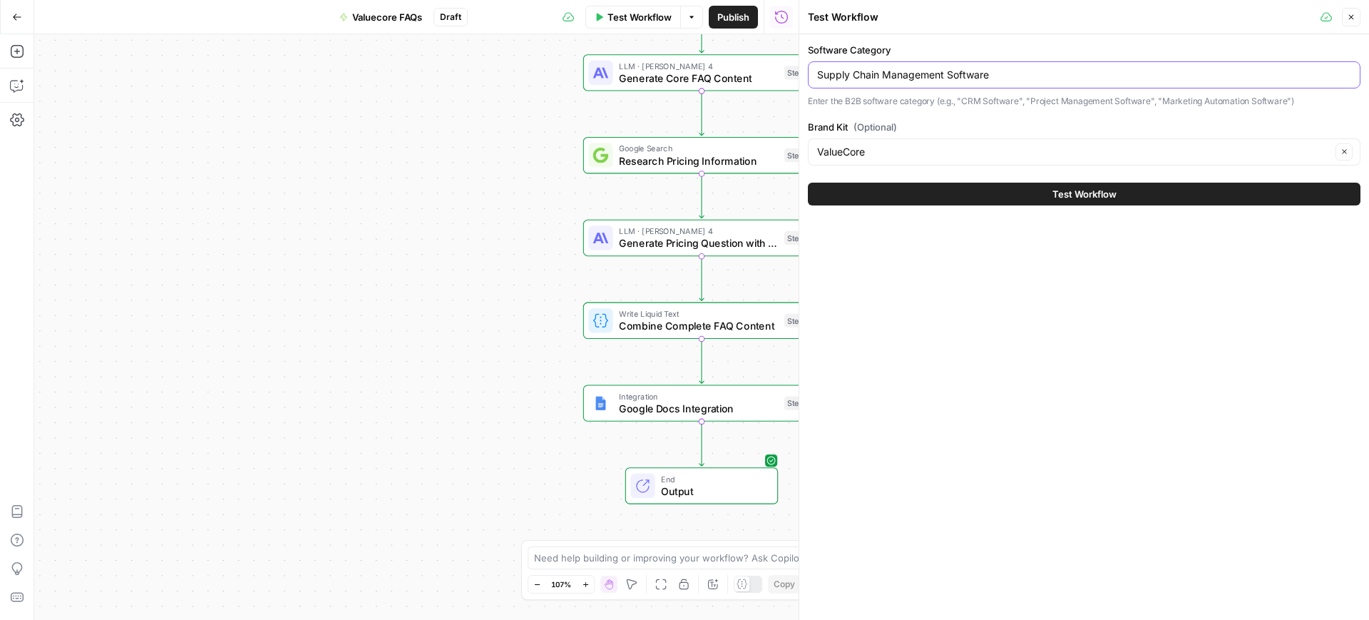
click at [846, 74] on input "Supply Chain Management Software" at bounding box center [1084, 75] width 534 height 14
paste input "Product Suites"
type input "Product Suites"
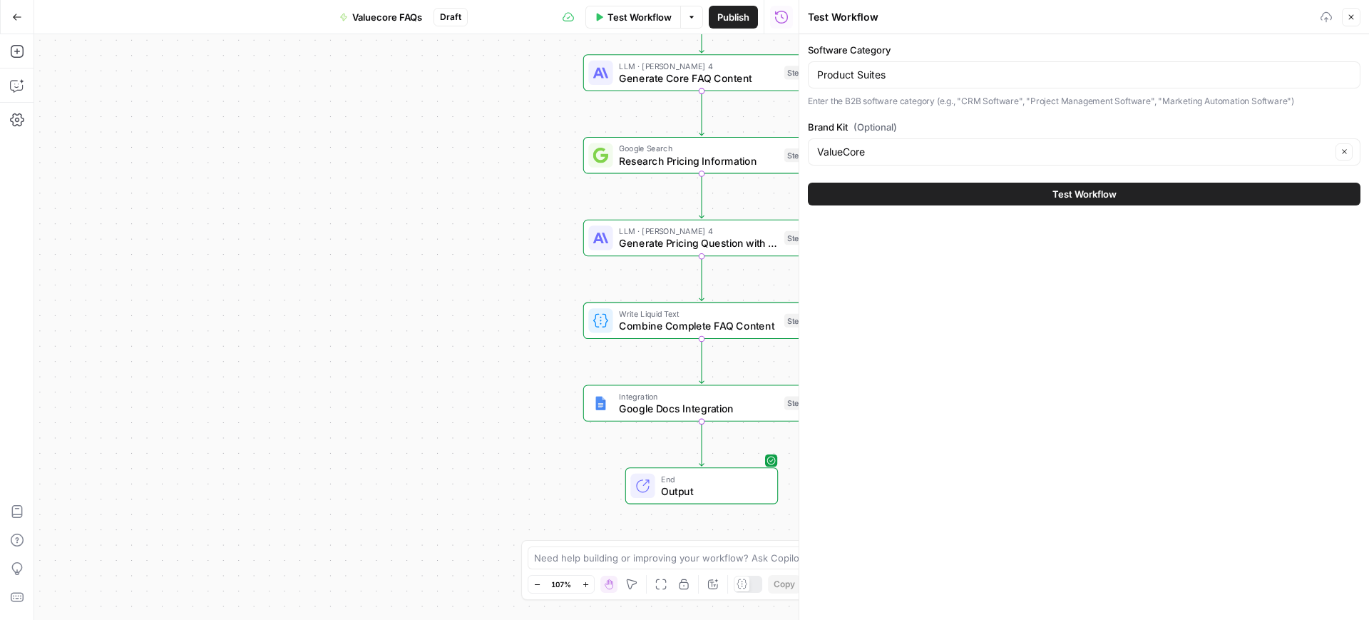
click at [1020, 192] on button "Test Workflow" at bounding box center [1084, 194] width 553 height 23
click at [1045, 195] on button "Test Workflow" at bounding box center [1084, 194] width 553 height 23
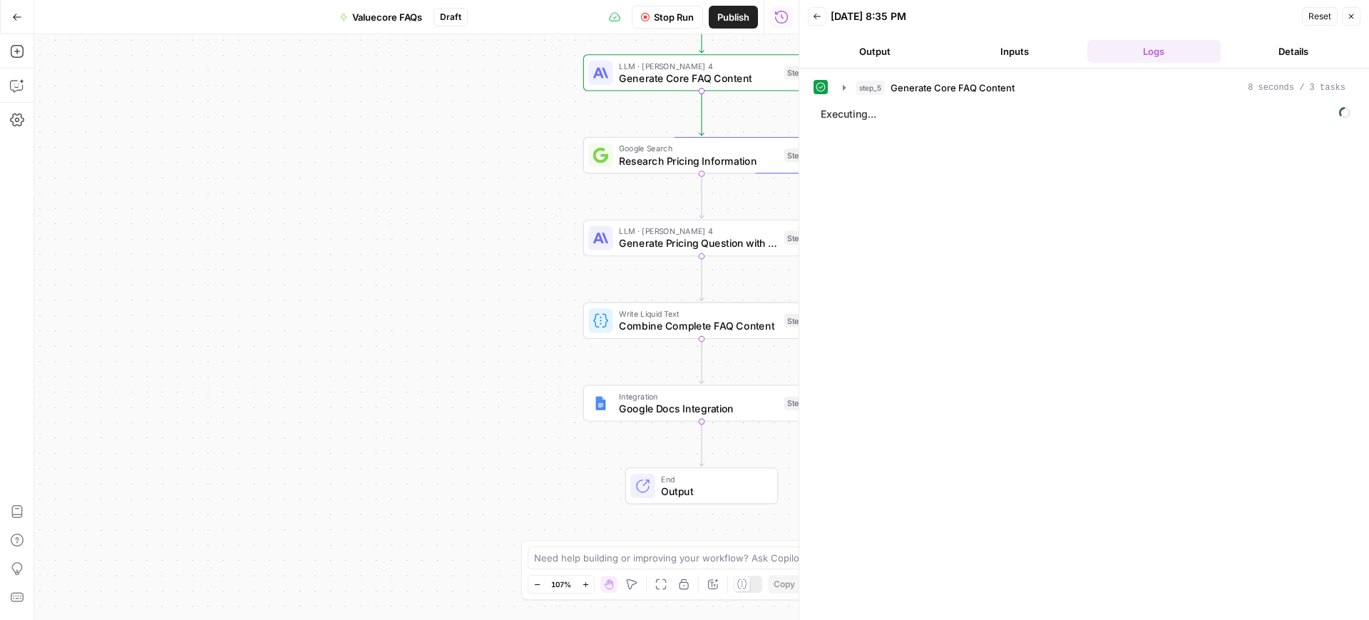
click at [878, 60] on button "Output" at bounding box center [875, 51] width 134 height 23
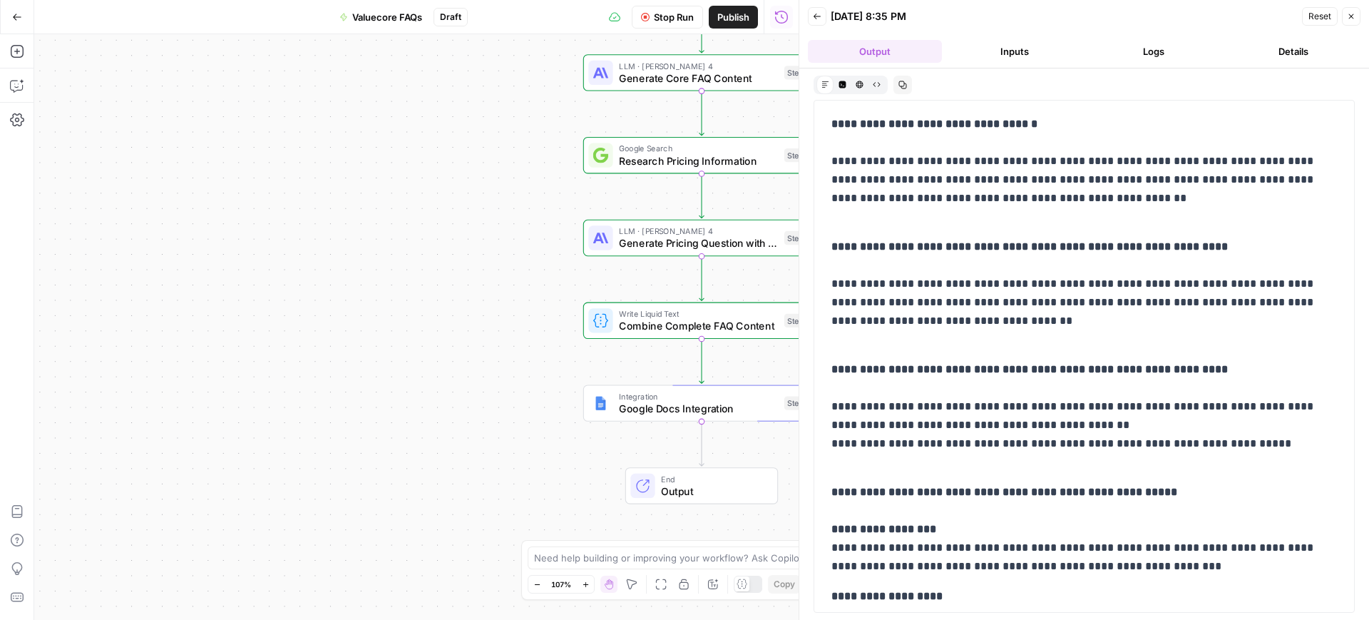
click at [996, 49] on button "Inputs" at bounding box center [1015, 51] width 134 height 23
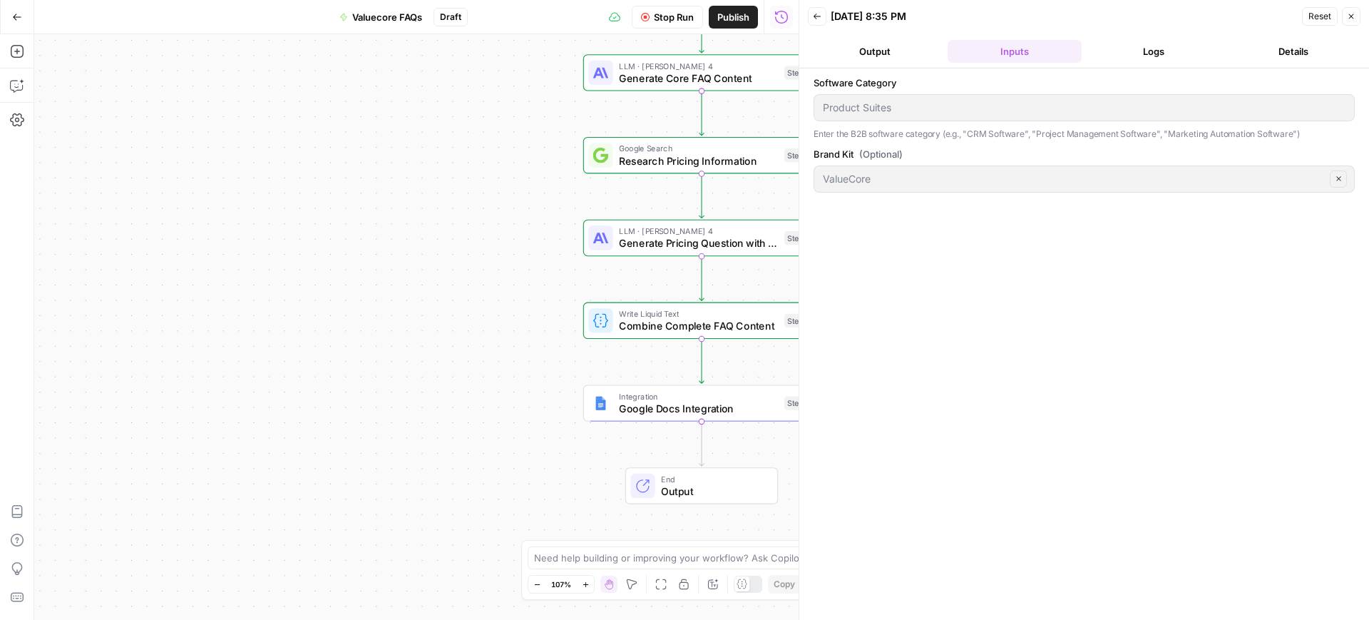
click at [894, 40] on button "Output" at bounding box center [875, 51] width 134 height 23
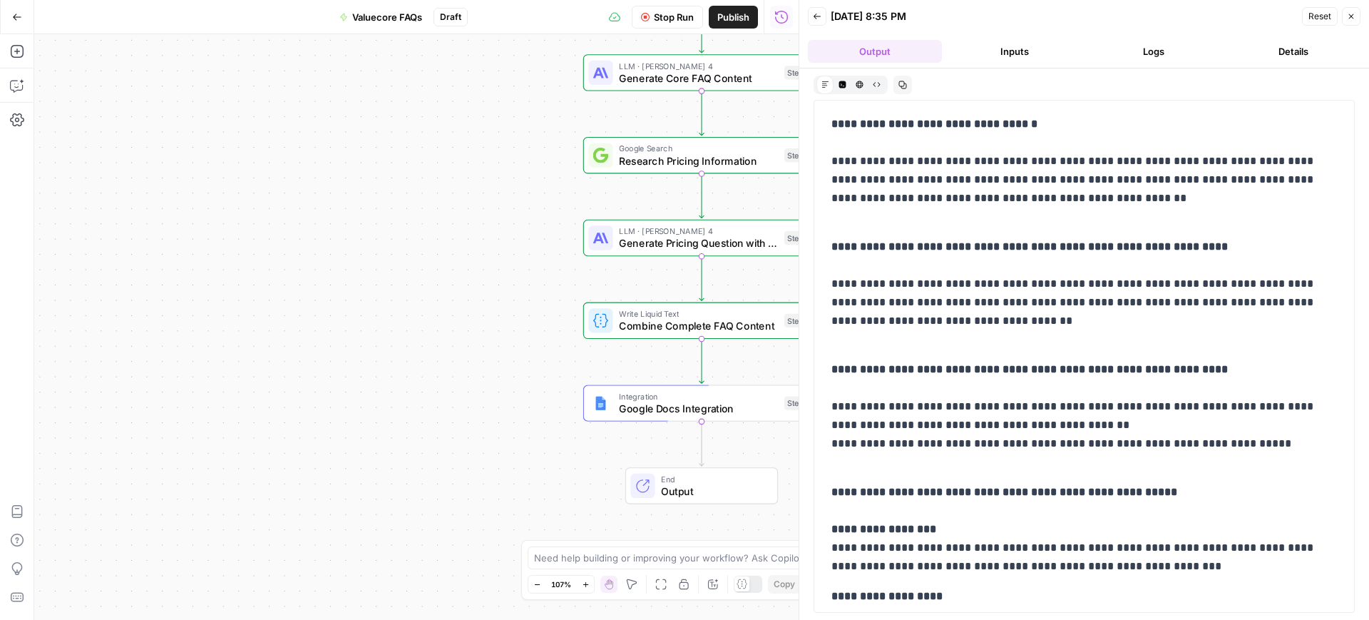
click at [1133, 48] on button "Logs" at bounding box center [1154, 51] width 134 height 23
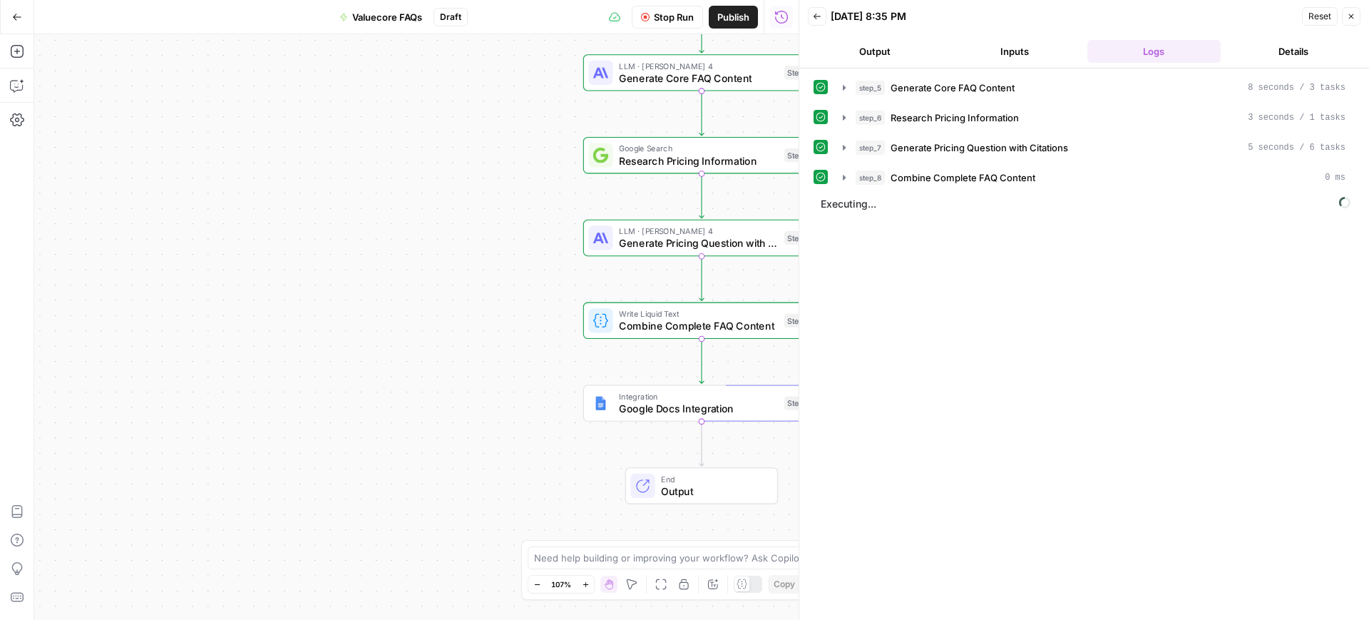
click at [873, 51] on button "Output" at bounding box center [875, 51] width 134 height 23
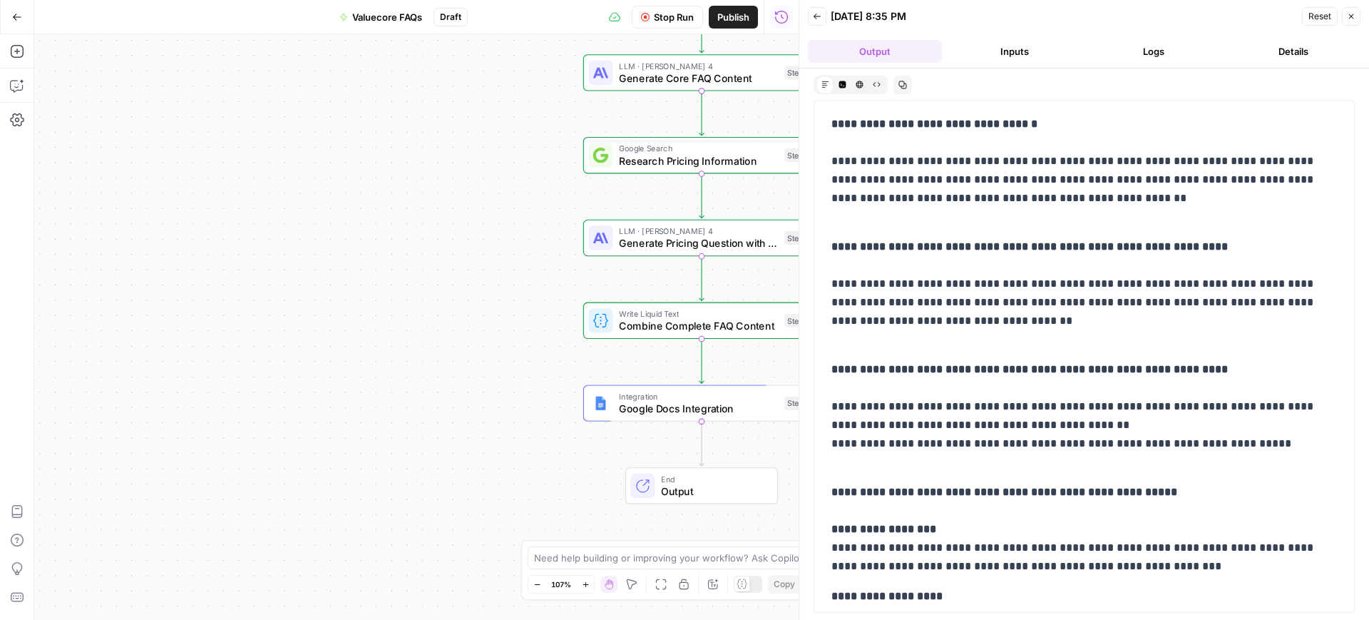
click at [1163, 43] on button "Logs" at bounding box center [1154, 51] width 134 height 23
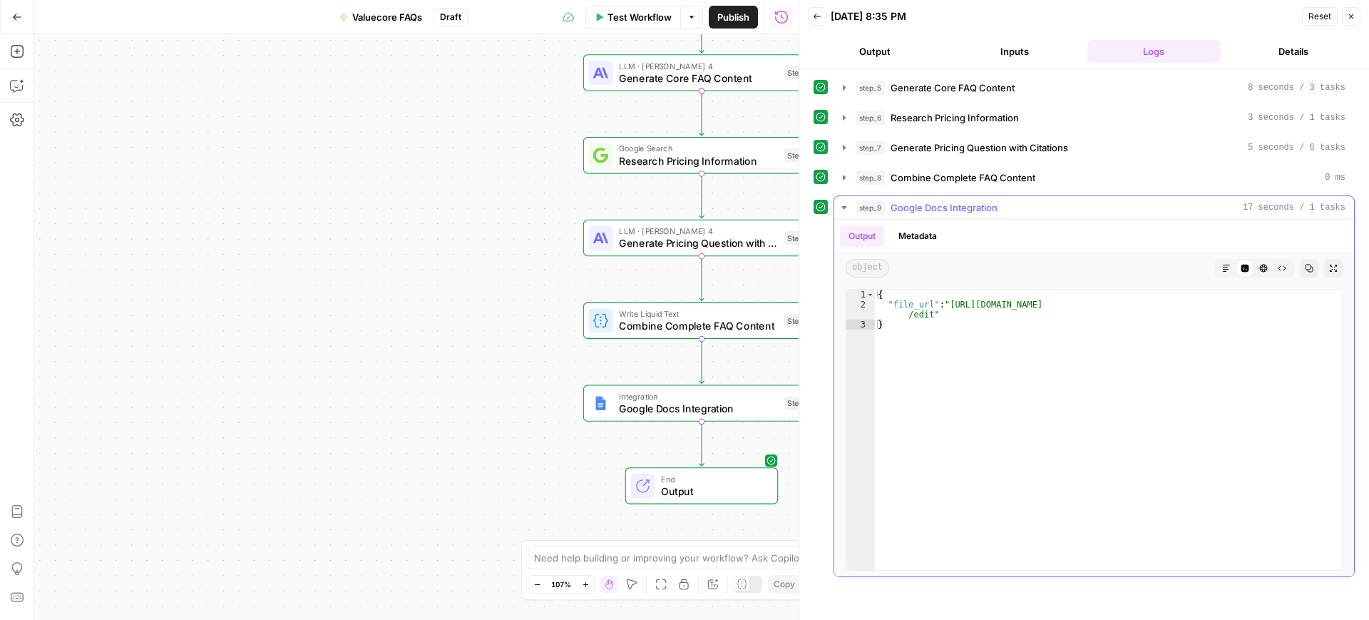
type textarea "**********"
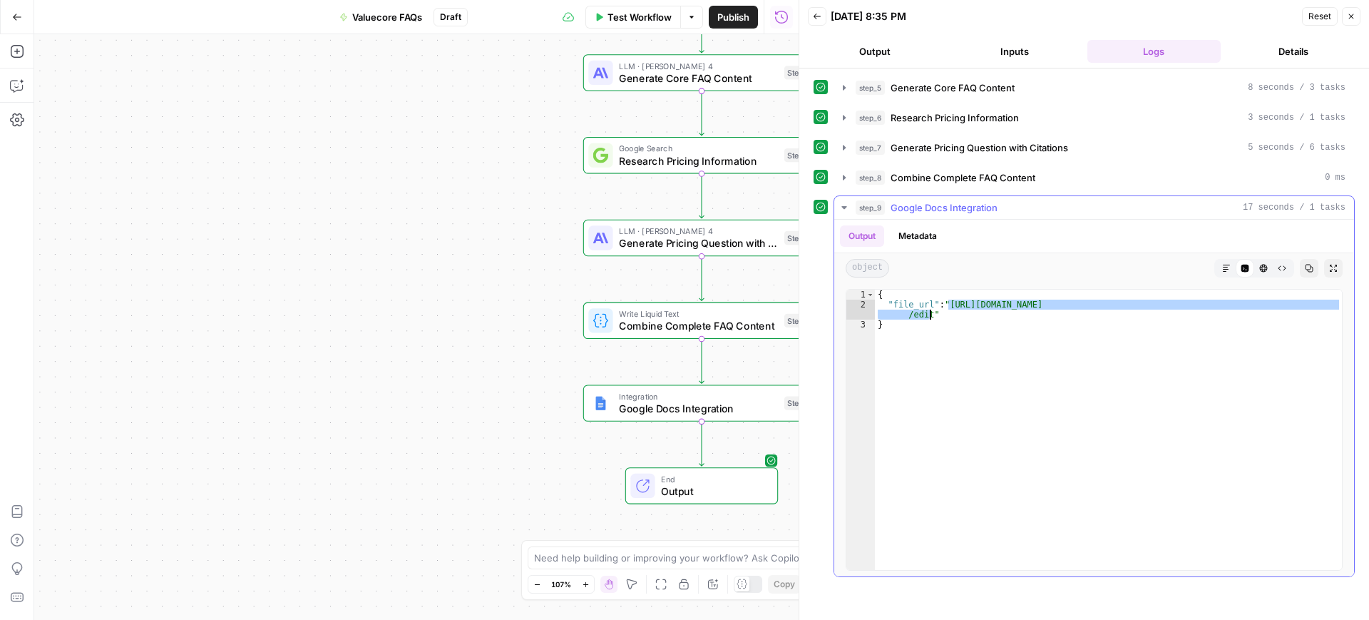
drag, startPoint x: 948, startPoint y: 306, endPoint x: 928, endPoint y: 319, distance: 23.1
click at [928, 319] on div "{ "file_url" : "https://docs.google.com/document/d/1El4EjjPHqTjFcfcirQSUnZYBgbG…" at bounding box center [1108, 439] width 467 height 300
click at [647, 11] on span "Test Workflow" at bounding box center [639, 17] width 64 height 14
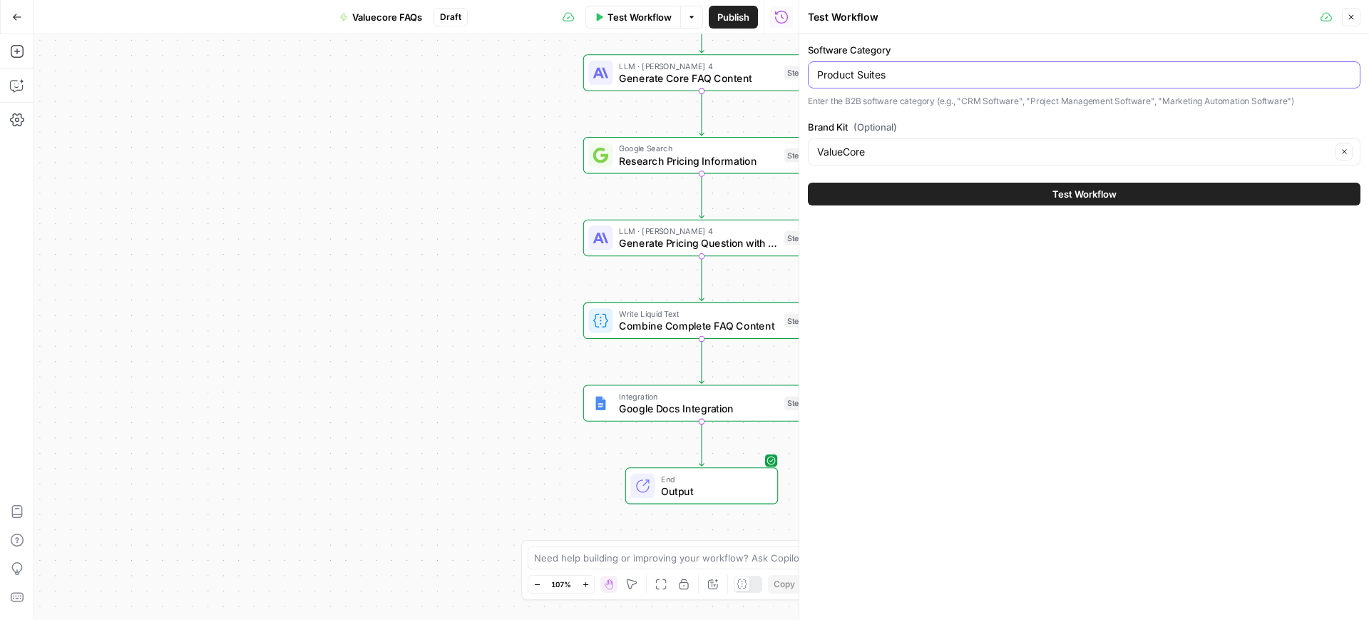
click at [889, 68] on input "Product Suites" at bounding box center [1084, 75] width 534 height 14
click at [888, 68] on input "Product Suites" at bounding box center [1084, 75] width 534 height 14
paste input "ublic Sector Software"
type input "Public Sector Software"
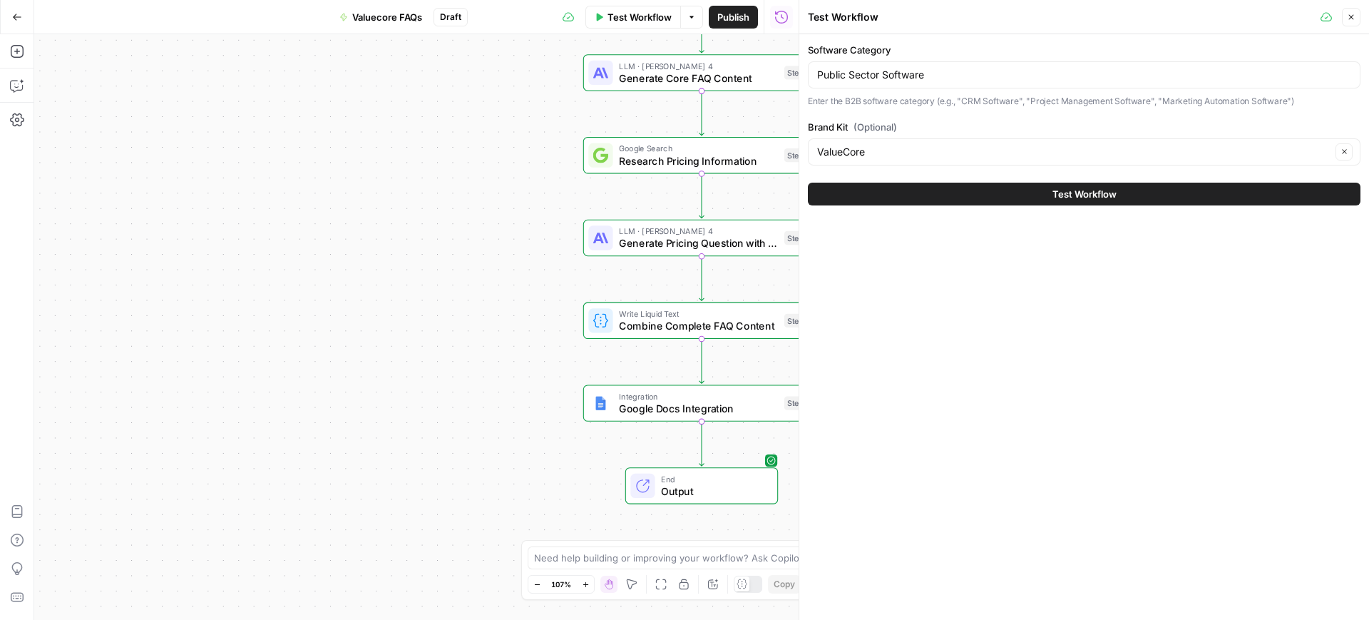
click at [986, 195] on button "Test Workflow" at bounding box center [1084, 194] width 553 height 23
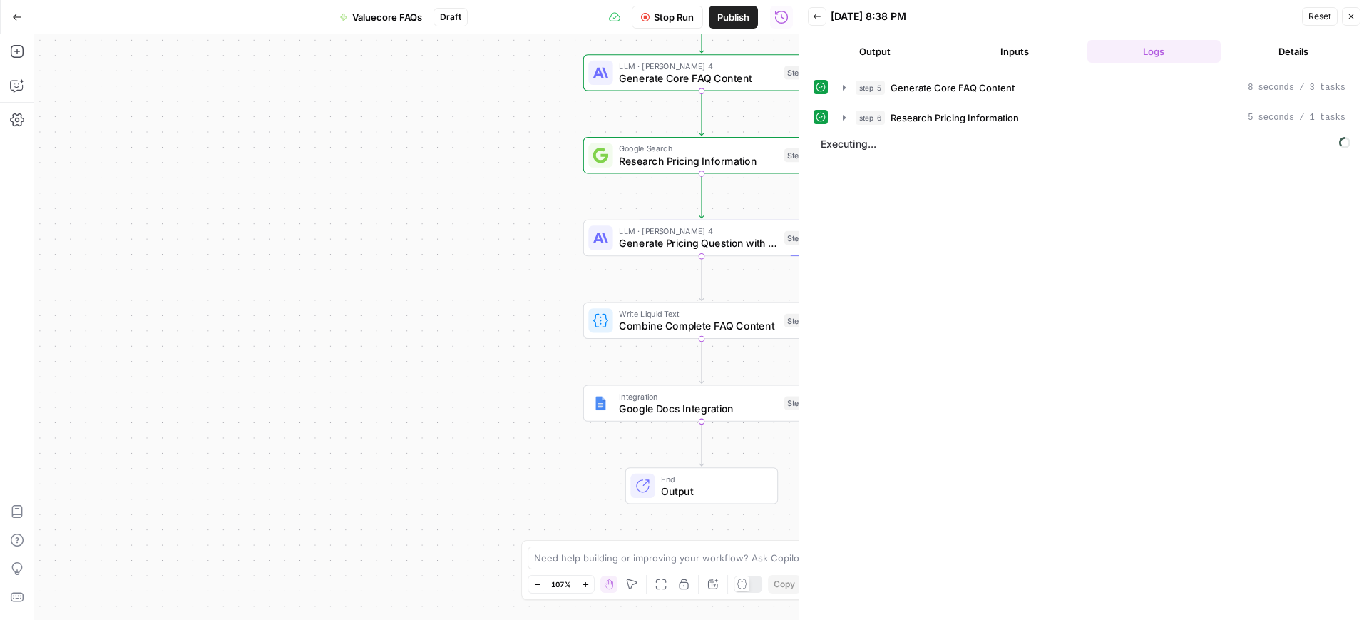
click at [868, 61] on button "Output" at bounding box center [875, 51] width 134 height 23
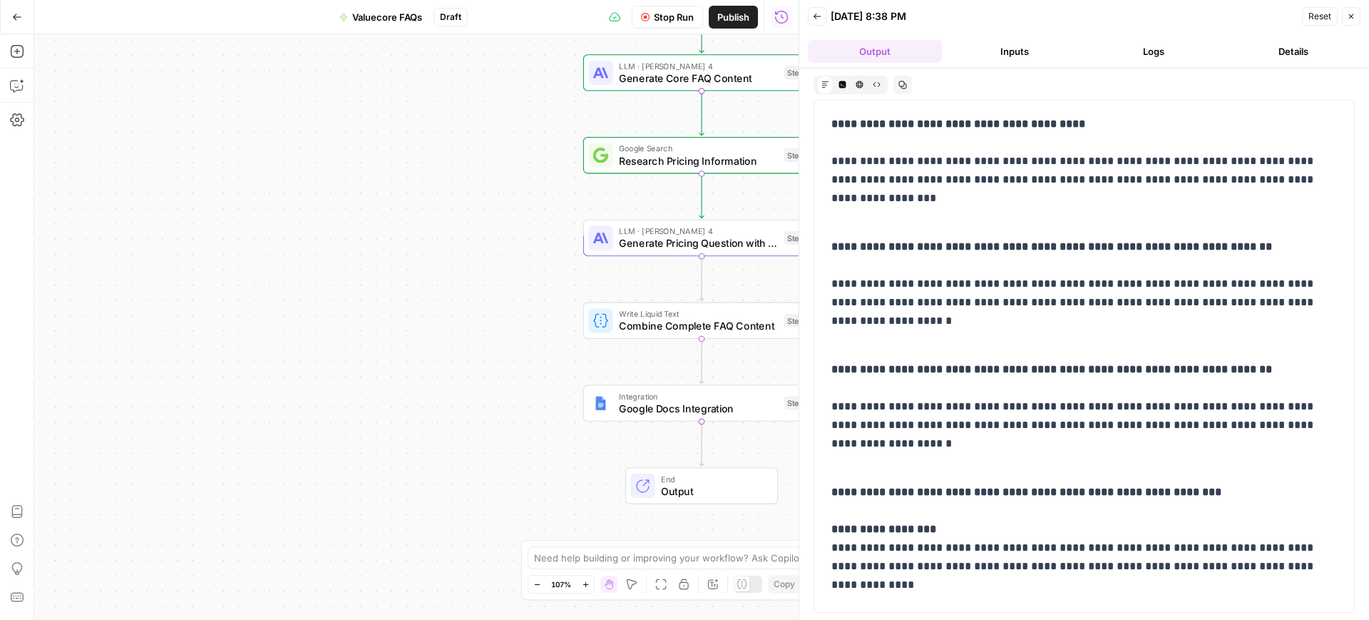
click at [1164, 50] on button "Logs" at bounding box center [1154, 51] width 134 height 23
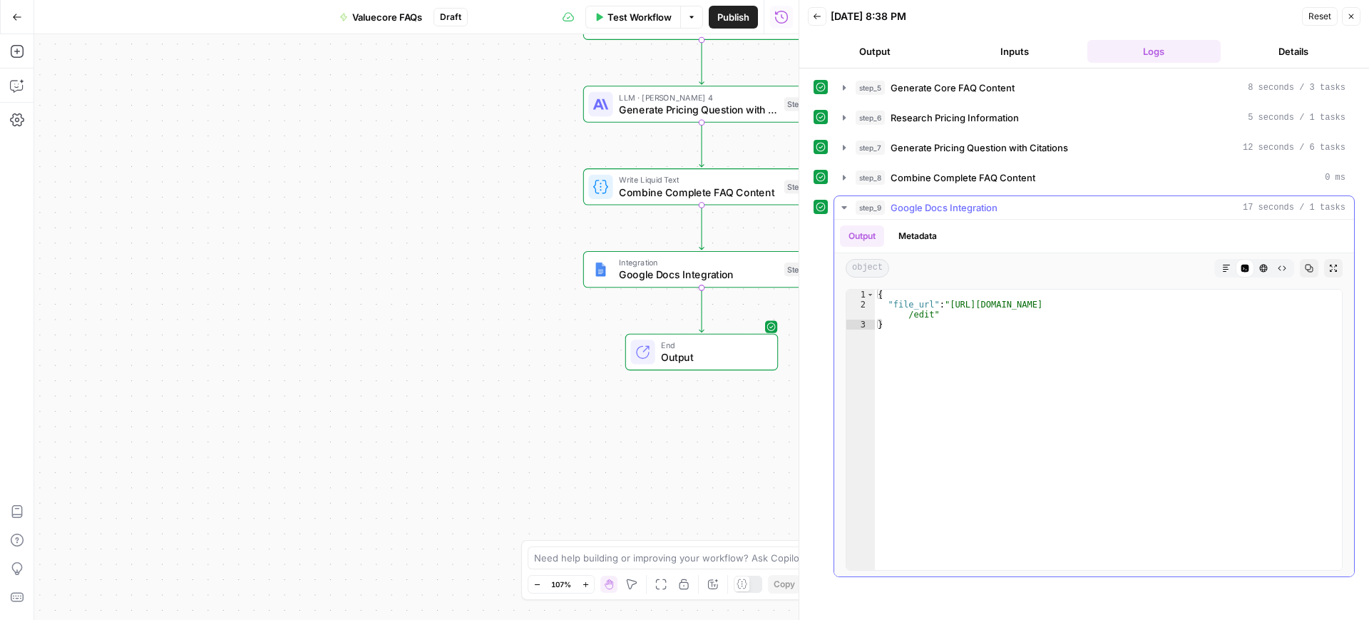
type textarea "**********"
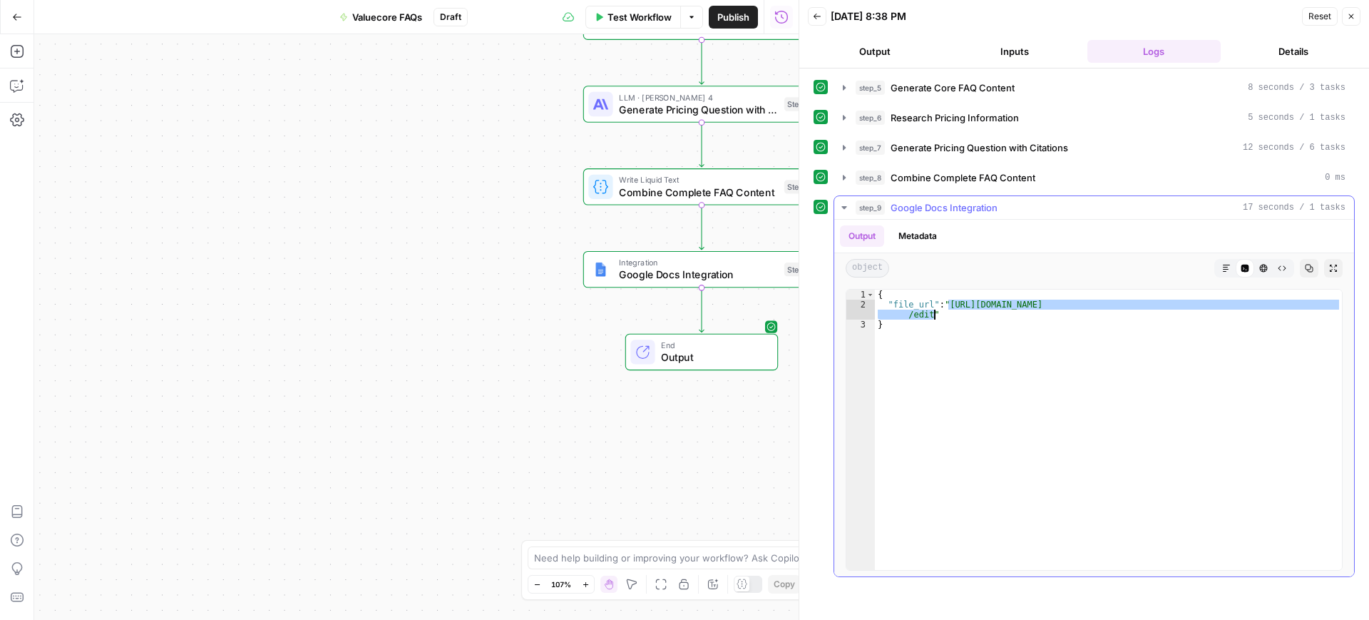
click at [948, 312] on div "{ "file_url" : "https://docs.google.com/document/d/1StYNOonCBPNrTyQ3n_ypWPosnx8…" at bounding box center [1108, 439] width 467 height 300
click at [942, 312] on div "{ "file_url" : "https://docs.google.com/document/d/1StYNOonCBPNrTyQ3n_ypWPosnx8…" at bounding box center [1108, 429] width 467 height 280
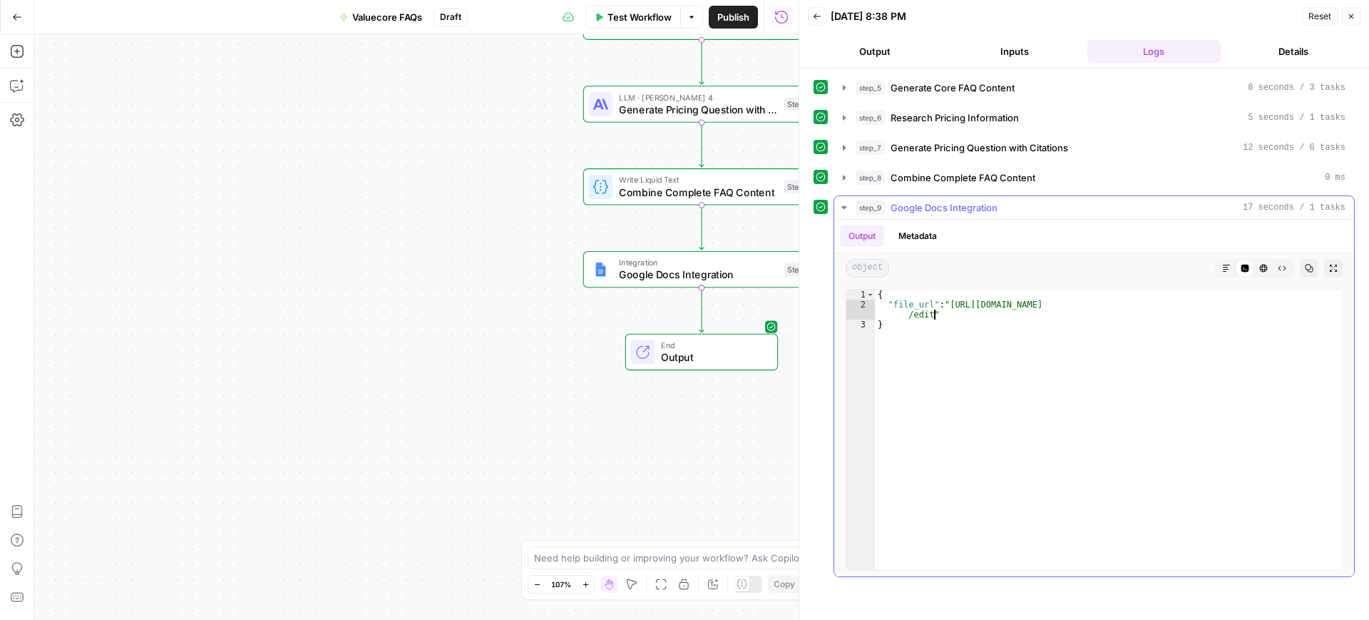
click at [930, 313] on div "{ "file_url" : "https://docs.google.com/document/d/1StYNOonCBPNrTyQ3n_ypWPosnx8…" at bounding box center [1108, 439] width 467 height 300
click at [948, 307] on div "{ "file_url" : "https://docs.google.com/document/d/1StYNOonCBPNrTyQ3n_ypWPosnx8…" at bounding box center [1108, 439] width 467 height 300
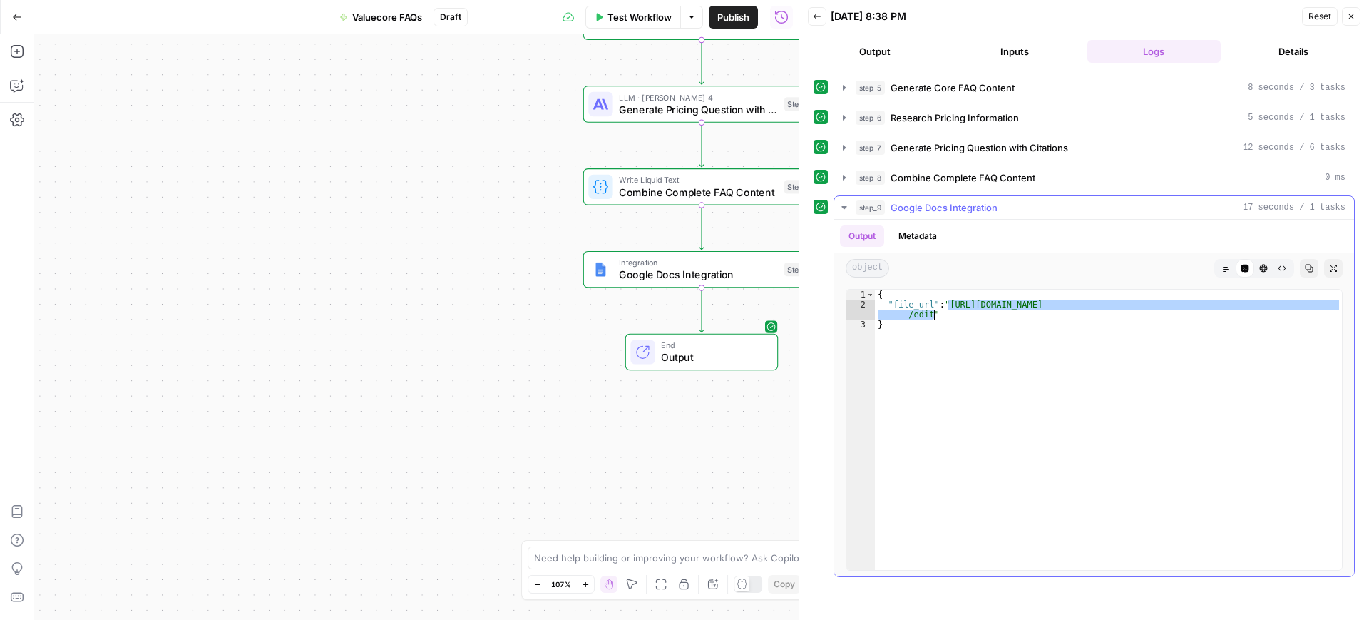
drag, startPoint x: 948, startPoint y: 307, endPoint x: 932, endPoint y: 313, distance: 17.6
click at [932, 313] on div "{ "file_url" : "https://docs.google.com/document/d/1StYNOonCBPNrTyQ3n_ypWPosnx8…" at bounding box center [1108, 439] width 467 height 300
click at [638, 33] on div "Test Workflow Options Publish Run History" at bounding box center [633, 17] width 331 height 34
click at [632, 24] on button "Test Workflow" at bounding box center [633, 17] width 96 height 23
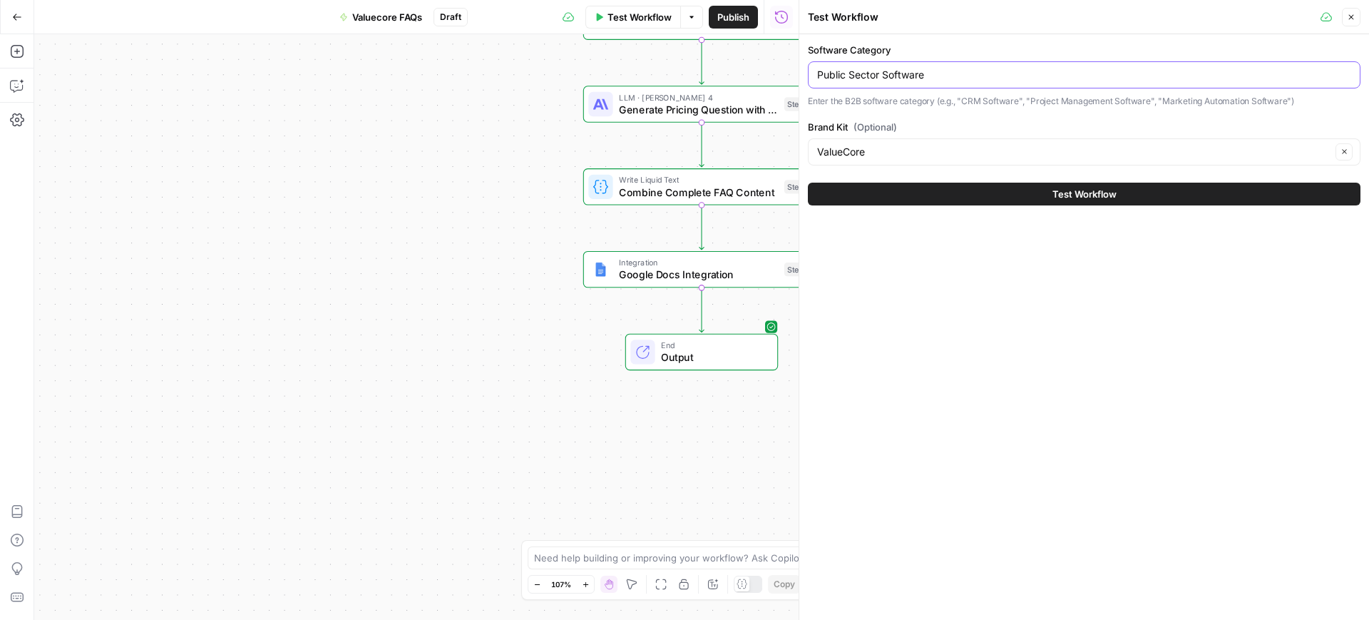
click at [883, 76] on input "Public Sector Software" at bounding box center [1084, 75] width 534 height 14
paste input "Monitoring"
type input "Monitoring Software"
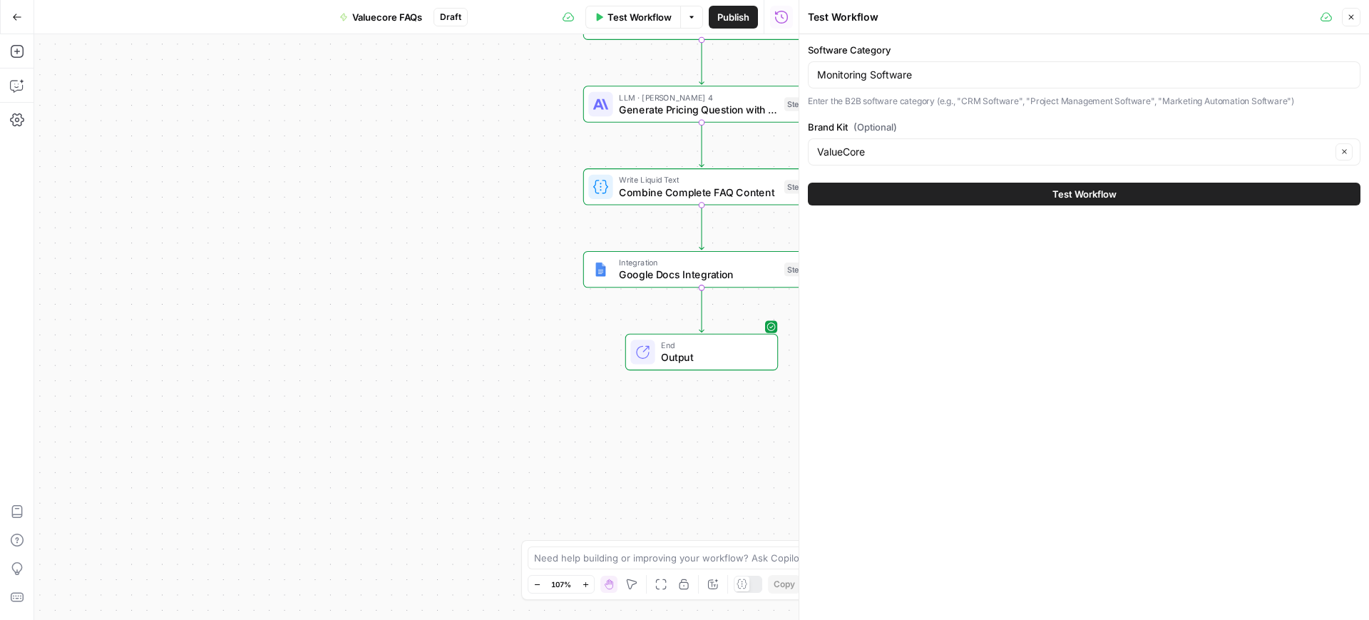
click at [903, 186] on button "Test Workflow" at bounding box center [1084, 194] width 553 height 23
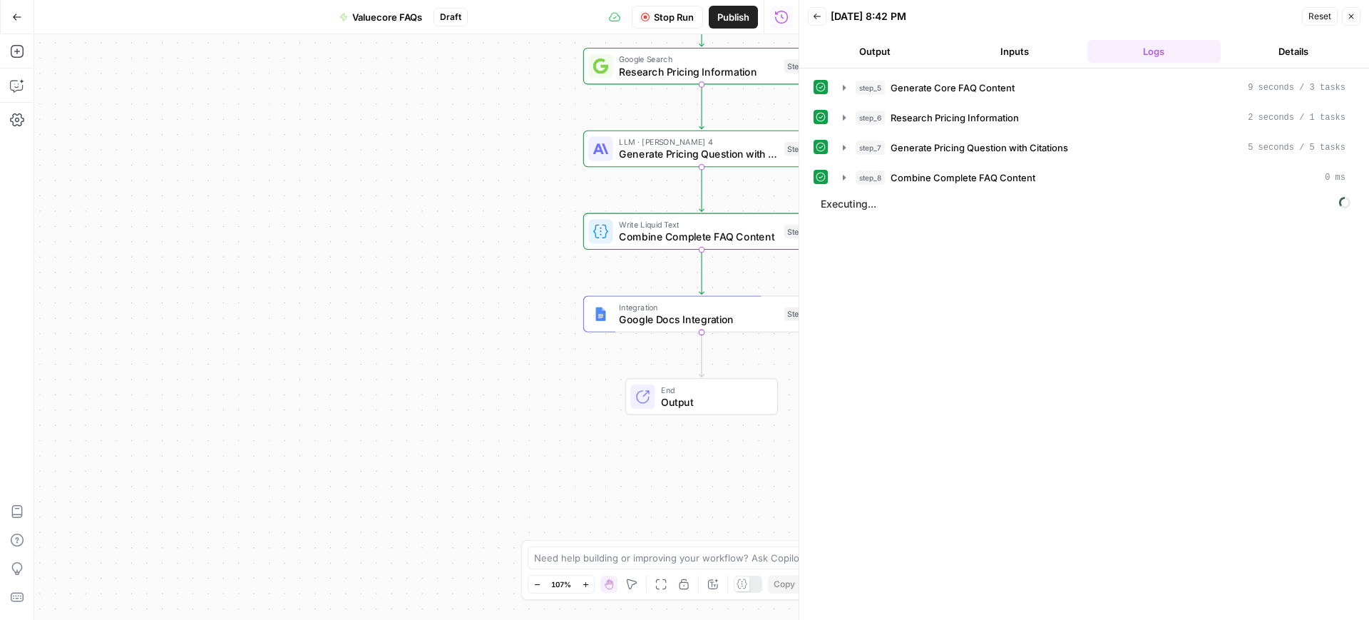
click at [896, 40] on button "Output" at bounding box center [875, 51] width 134 height 23
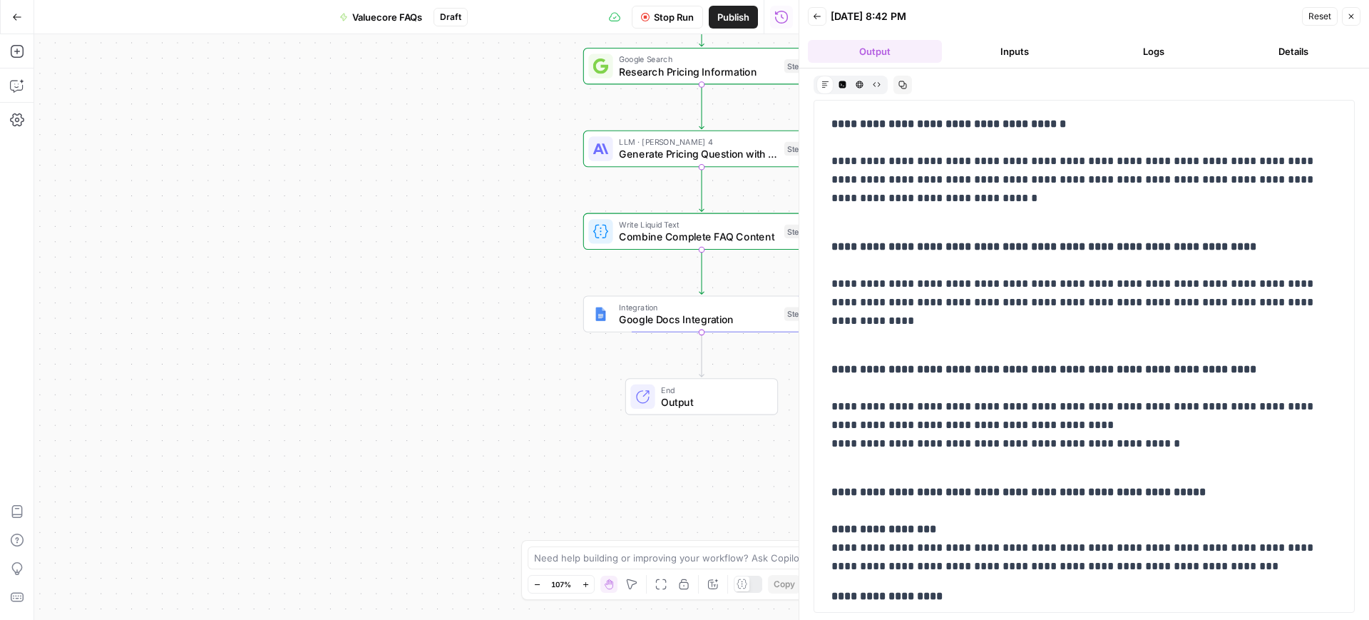
click at [1173, 43] on button "Logs" at bounding box center [1154, 51] width 134 height 23
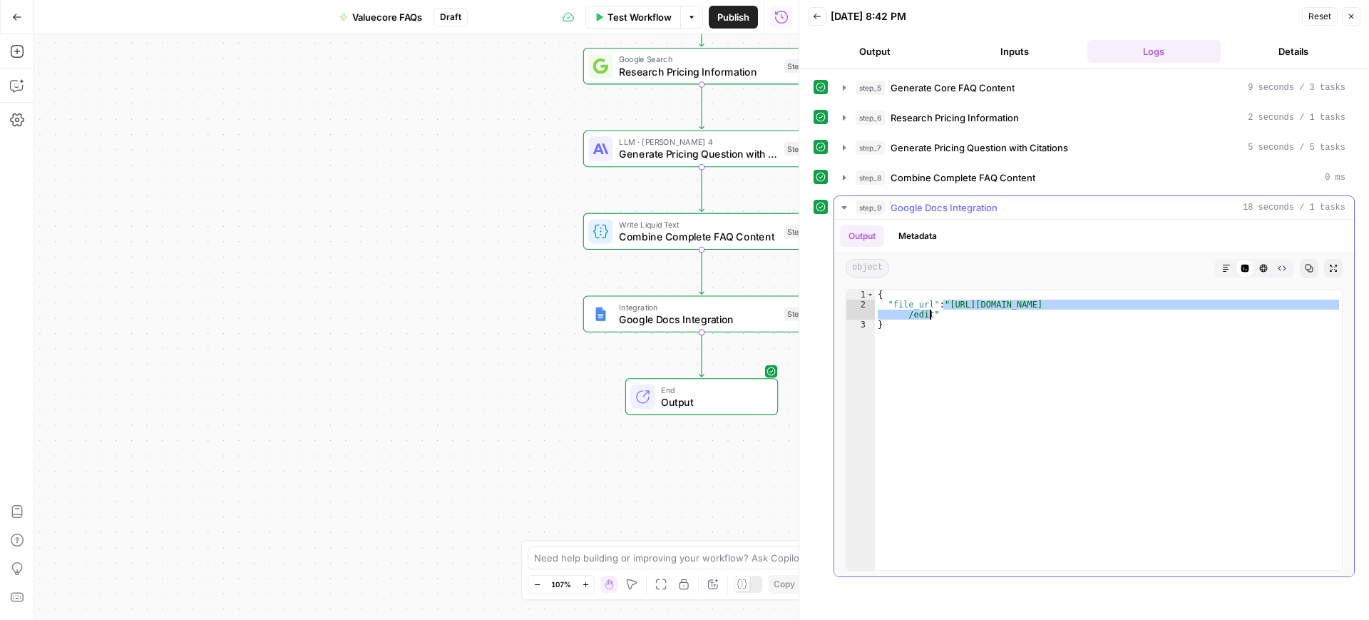
drag, startPoint x: 945, startPoint y: 304, endPoint x: 929, endPoint y: 317, distance: 20.7
click at [929, 317] on div "{ "file_url" : "https://docs.google.com/document/d/1UrGexAet_8FkrHLUpfZPAHMHBu_…" at bounding box center [1108, 439] width 467 height 300
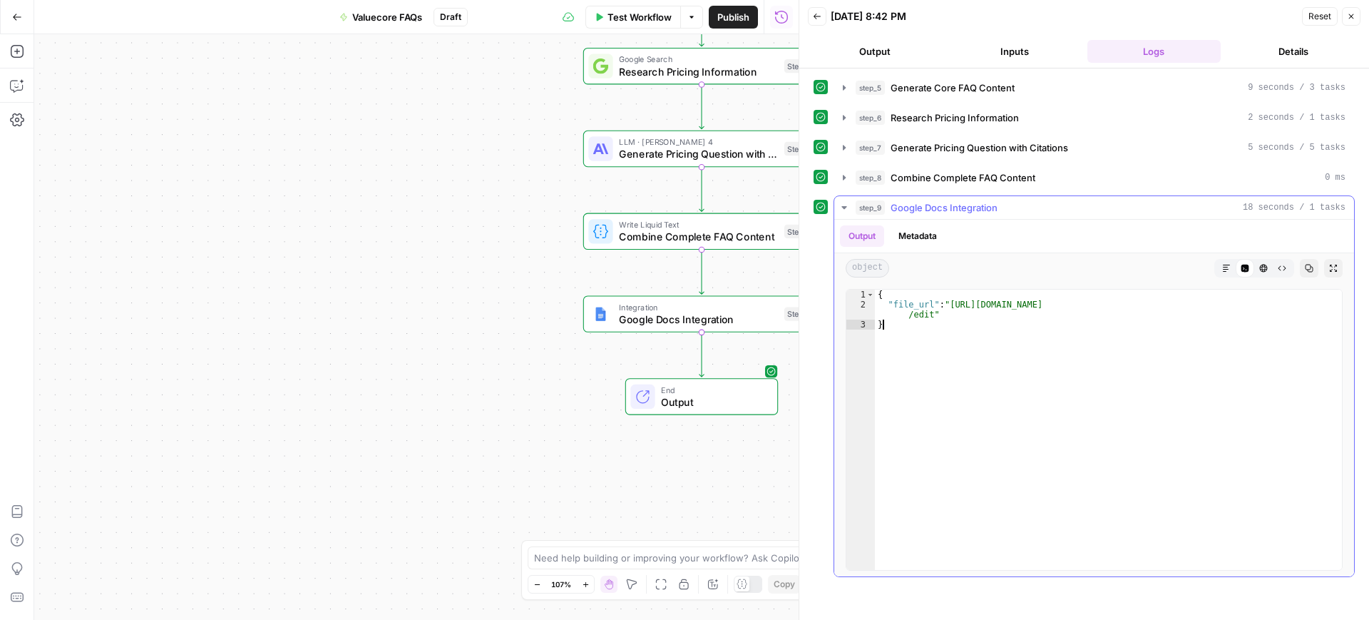
click at [993, 332] on div "{ "file_url" : "https://docs.google.com/document/d/1UrGexAet_8FkrHLUpfZPAHMHBu_…" at bounding box center [1108, 439] width 467 height 300
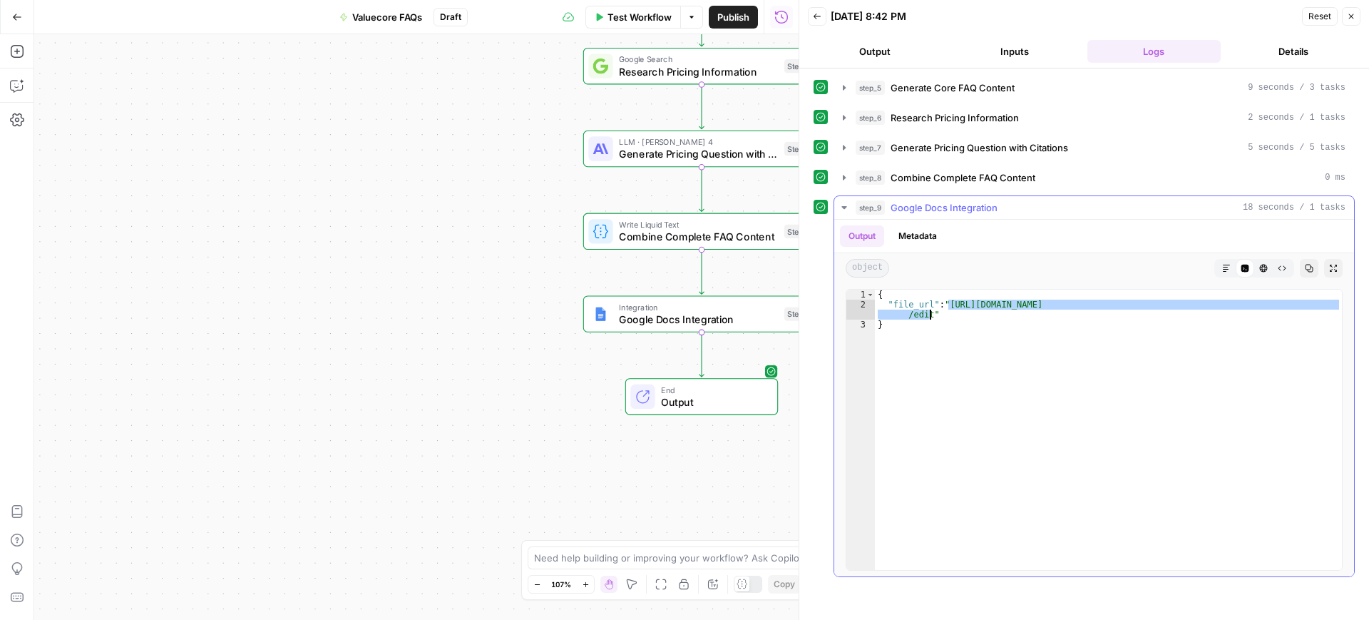
drag, startPoint x: 950, startPoint y: 306, endPoint x: 930, endPoint y: 313, distance: 21.9
click at [930, 313] on div "{ "file_url" : "https://docs.google.com/document/d/1UrGexAet_8FkrHLUpfZPAHMHBu_…" at bounding box center [1108, 439] width 467 height 300
type textarea "**********"
click at [638, 3] on div "Test Workflow Options Publish Run History" at bounding box center [633, 17] width 331 height 34
click at [638, 7] on button "Test Workflow" at bounding box center [633, 17] width 96 height 23
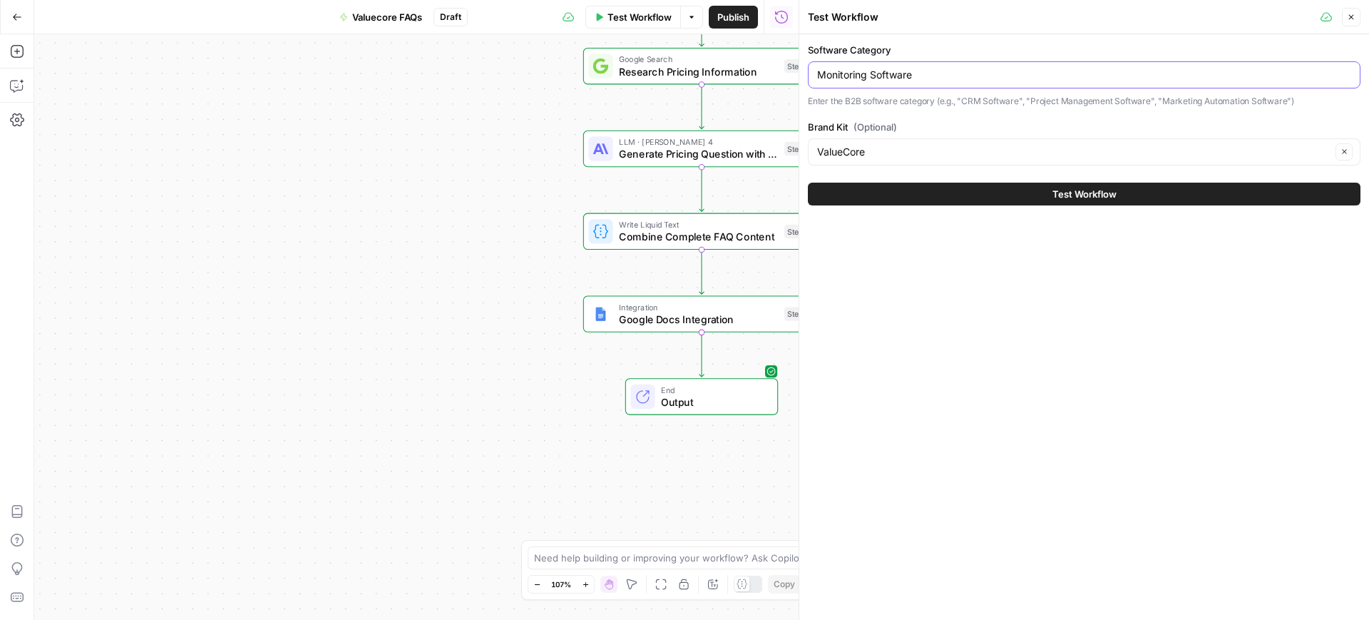
click at [884, 68] on input "Monitoring Software" at bounding box center [1084, 75] width 534 height 14
paste input "Customer Self-Service"
type input "Customer Self-Service Software"
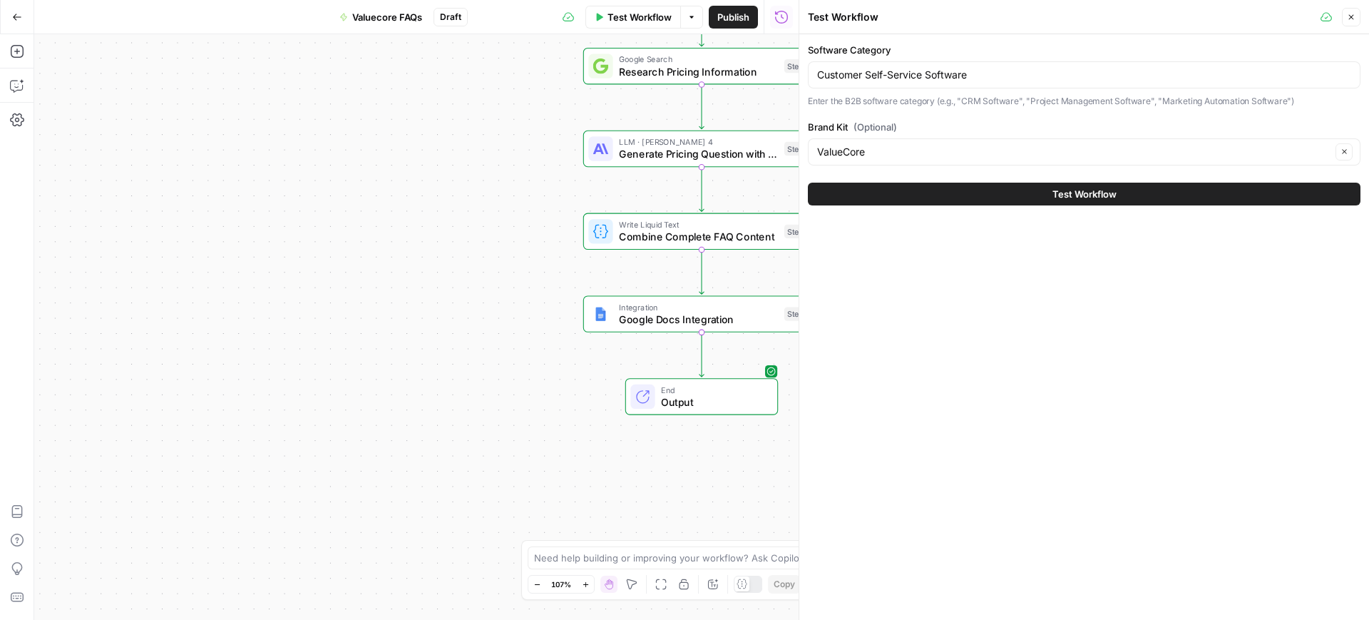
click at [896, 192] on button "Test Workflow" at bounding box center [1084, 194] width 553 height 23
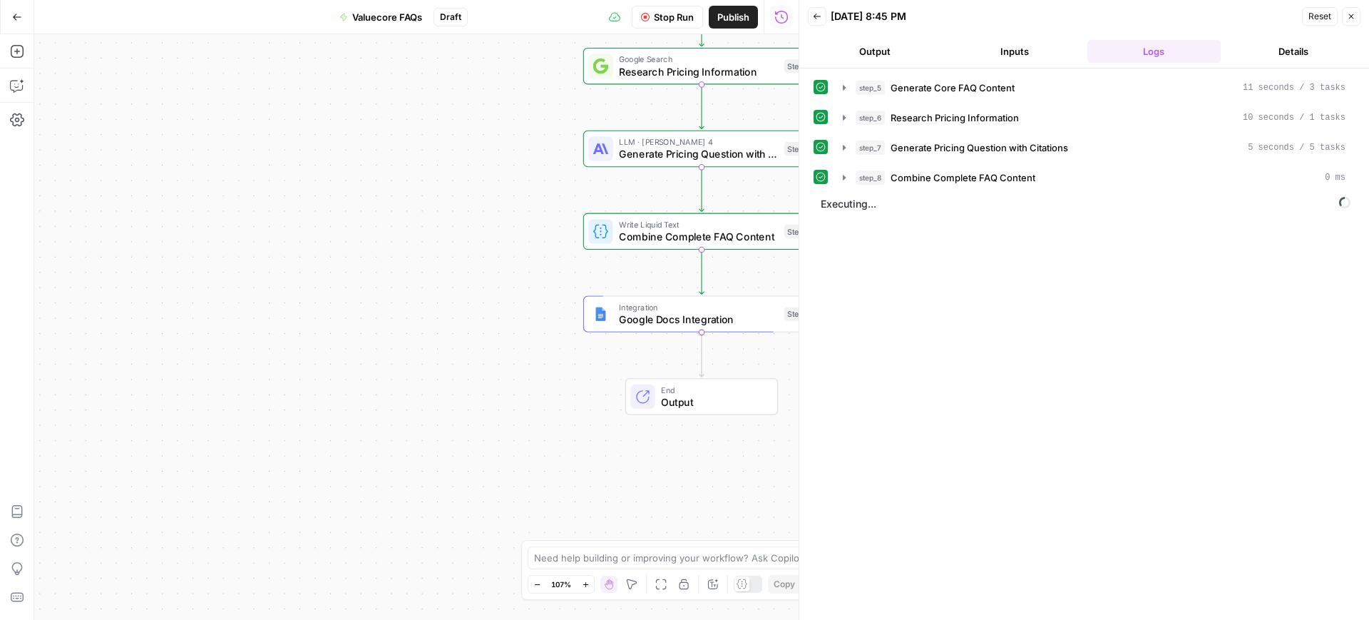
click at [885, 47] on button "Output" at bounding box center [875, 51] width 134 height 23
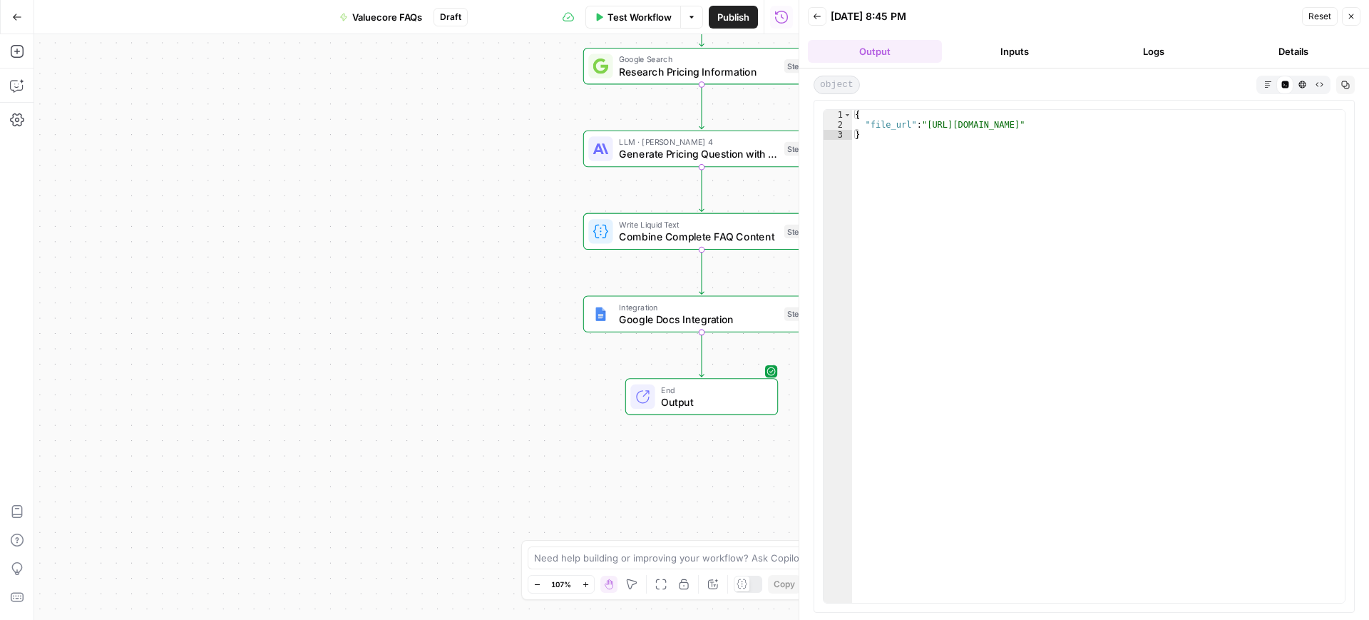
click at [1152, 40] on button "Logs" at bounding box center [1154, 51] width 134 height 23
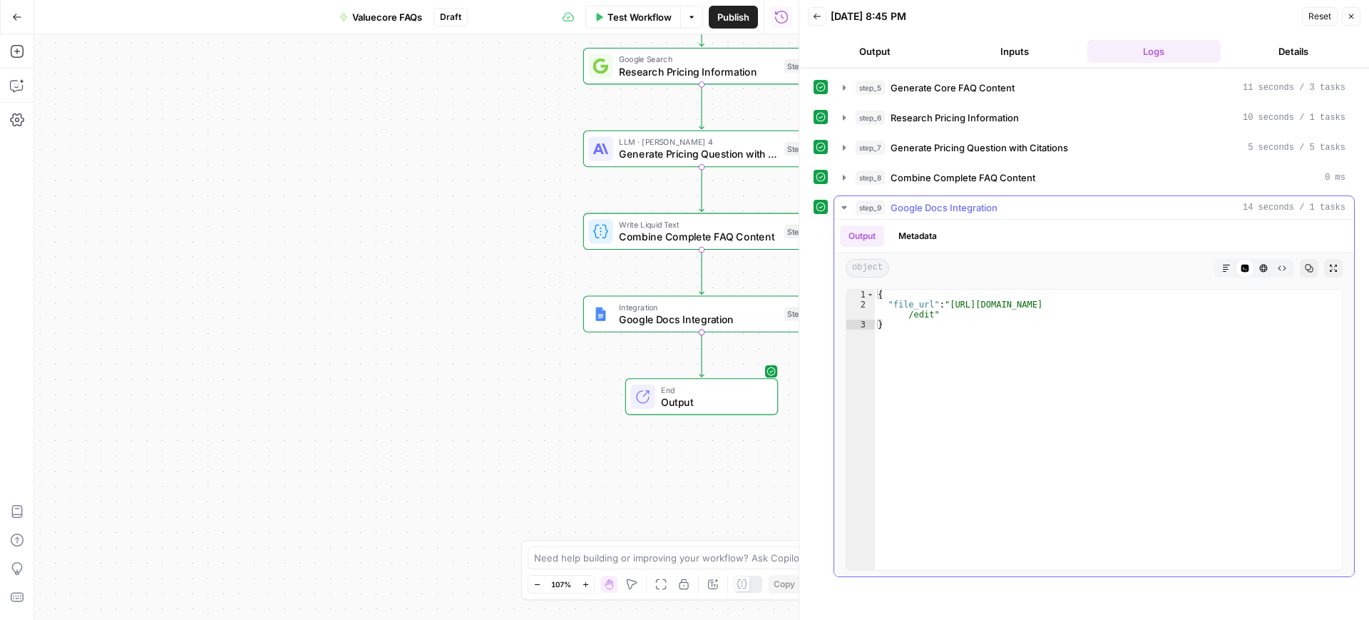
type textarea "**********"
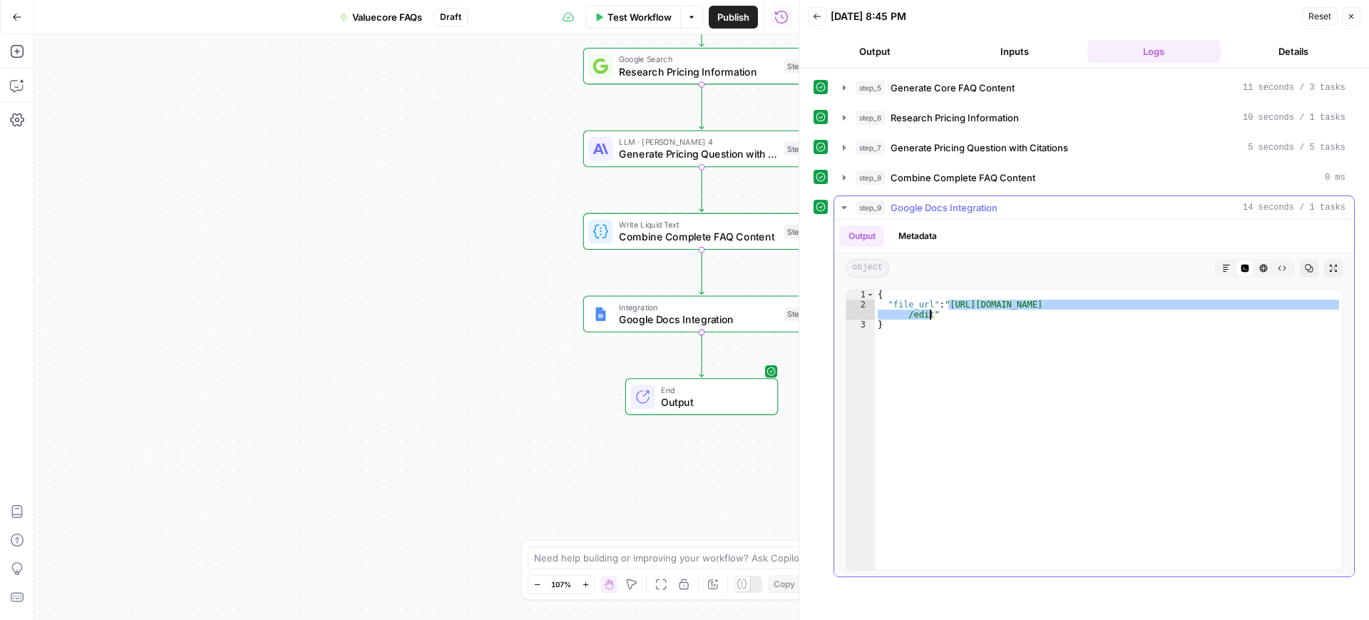
drag, startPoint x: 950, startPoint y: 305, endPoint x: 929, endPoint y: 315, distance: 23.0
click at [929, 315] on div "{ "file_url" : "https://docs.google.com/document/d/1bFuNC7I_j5cx19Sf2UBF5Y_5eBk…" at bounding box center [1108, 439] width 467 height 300
